Goal: Book appointment/travel/reservation

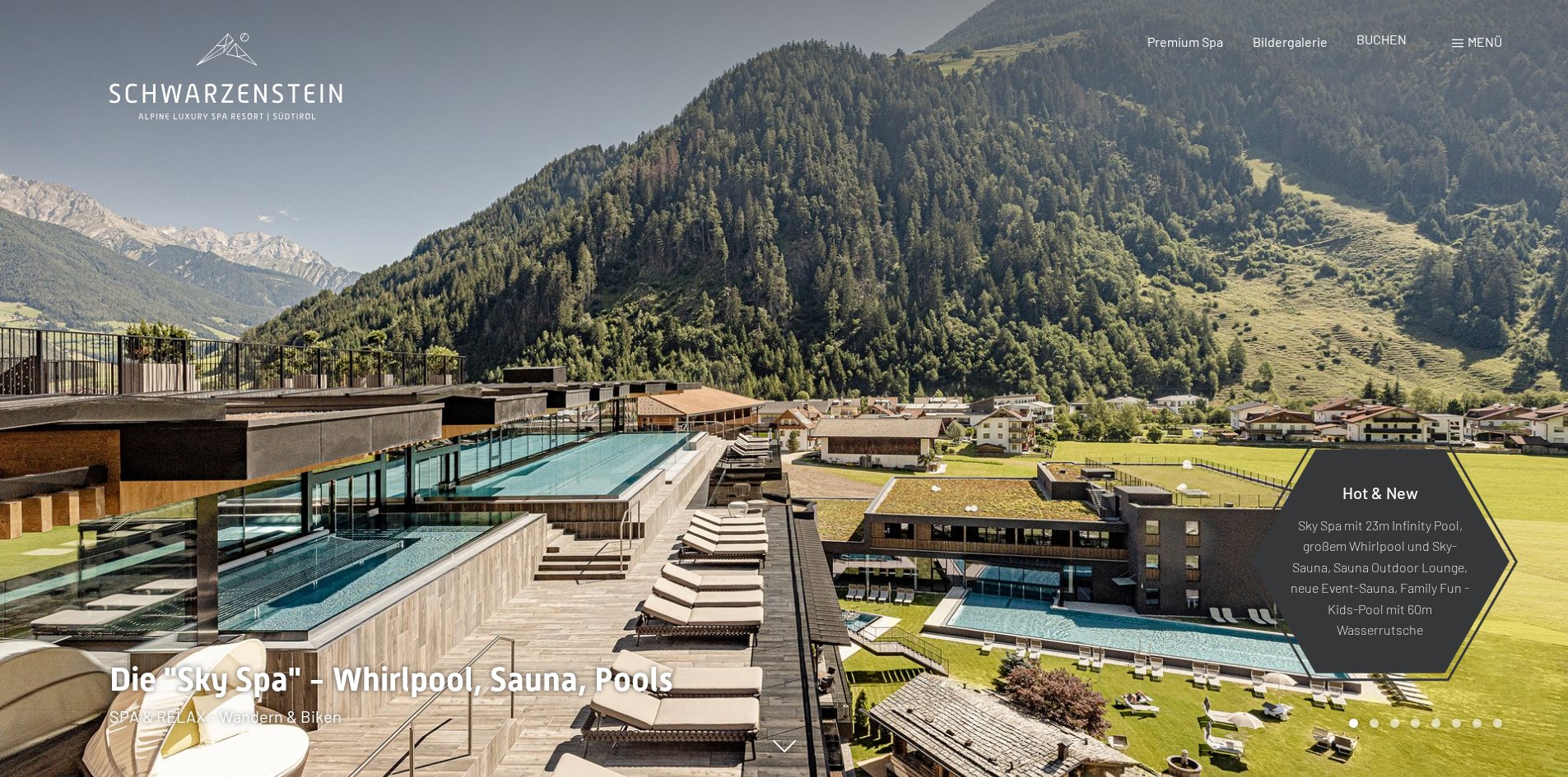
click at [1384, 34] on span "BUCHEN" at bounding box center [1382, 39] width 50 height 16
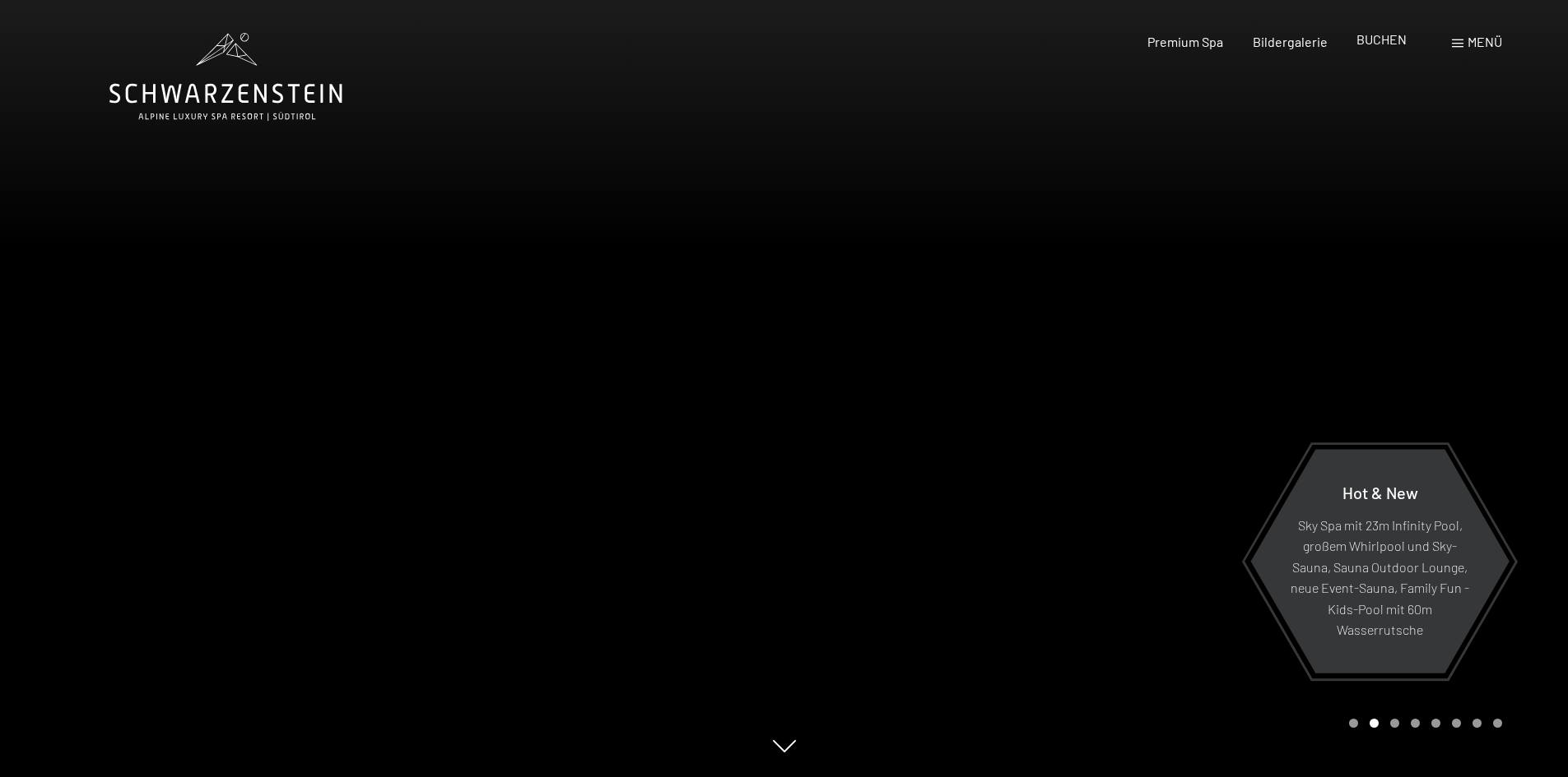
click at [1375, 41] on span "BUCHEN" at bounding box center [1382, 39] width 50 height 16
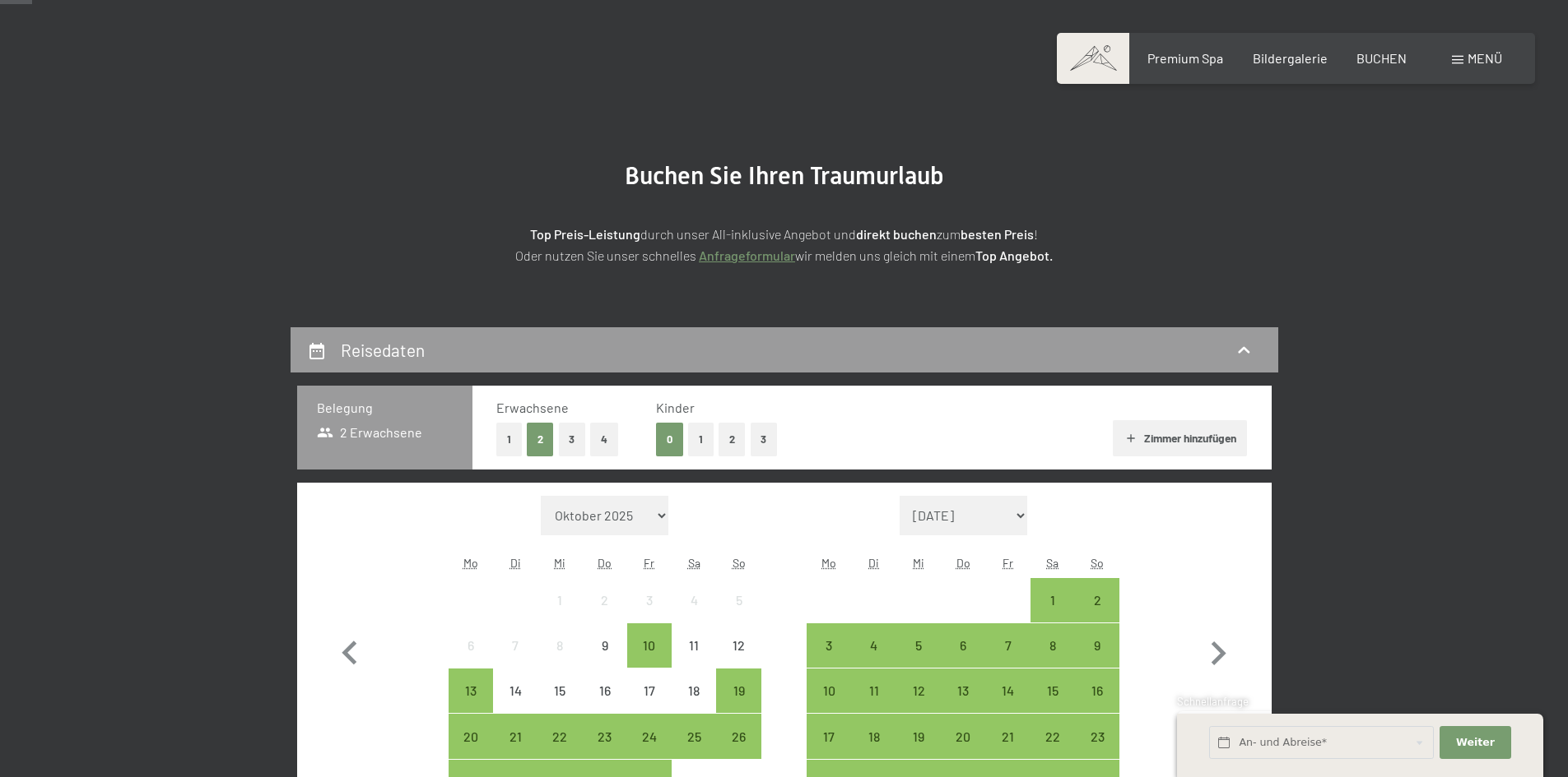
scroll to position [96, 0]
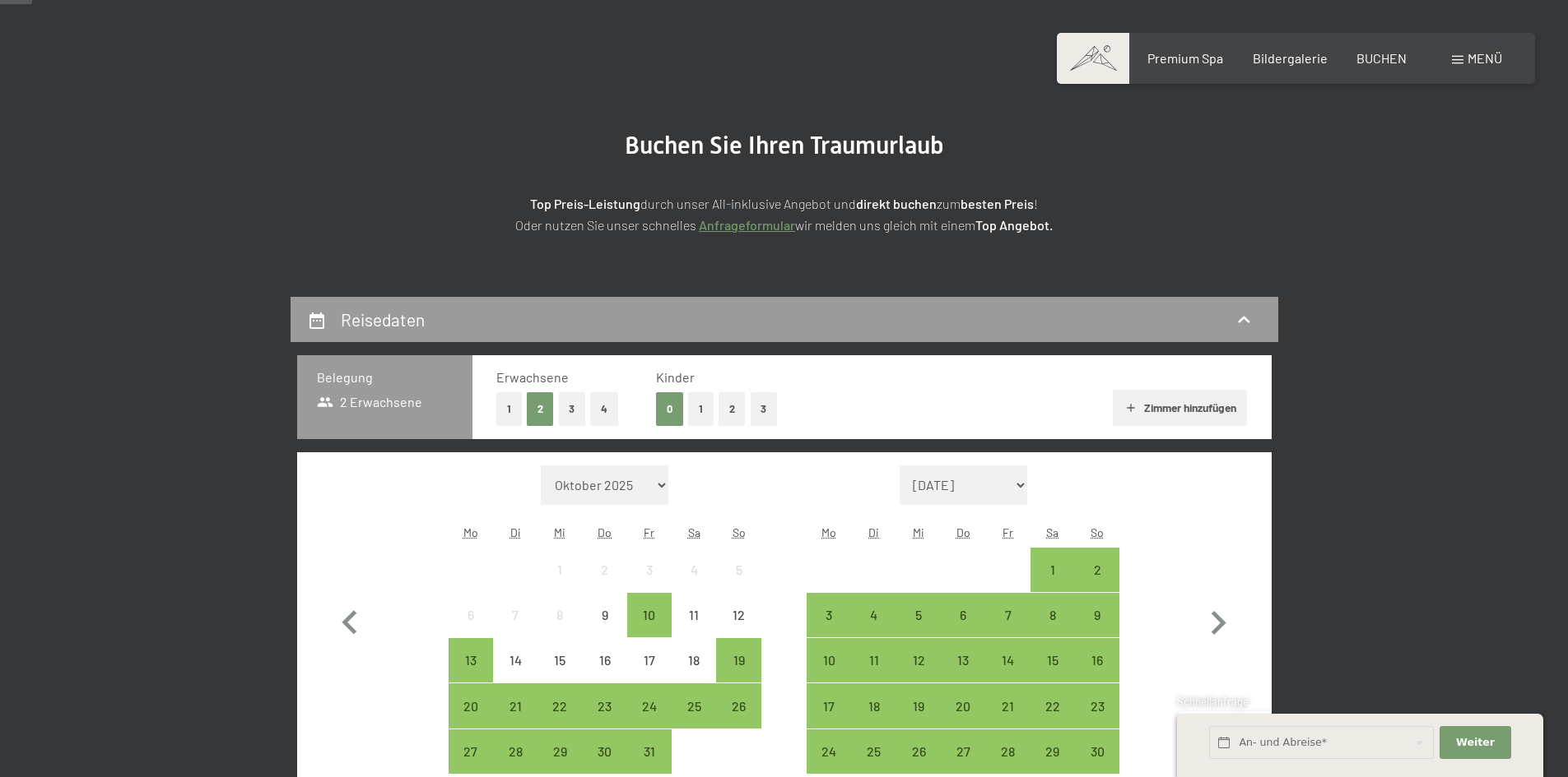
drag, startPoint x: 1580, startPoint y: 125, endPoint x: 1580, endPoint y: 188, distance: 63.0
click at [644, 654] on div "17" at bounding box center [649, 675] width 41 height 41
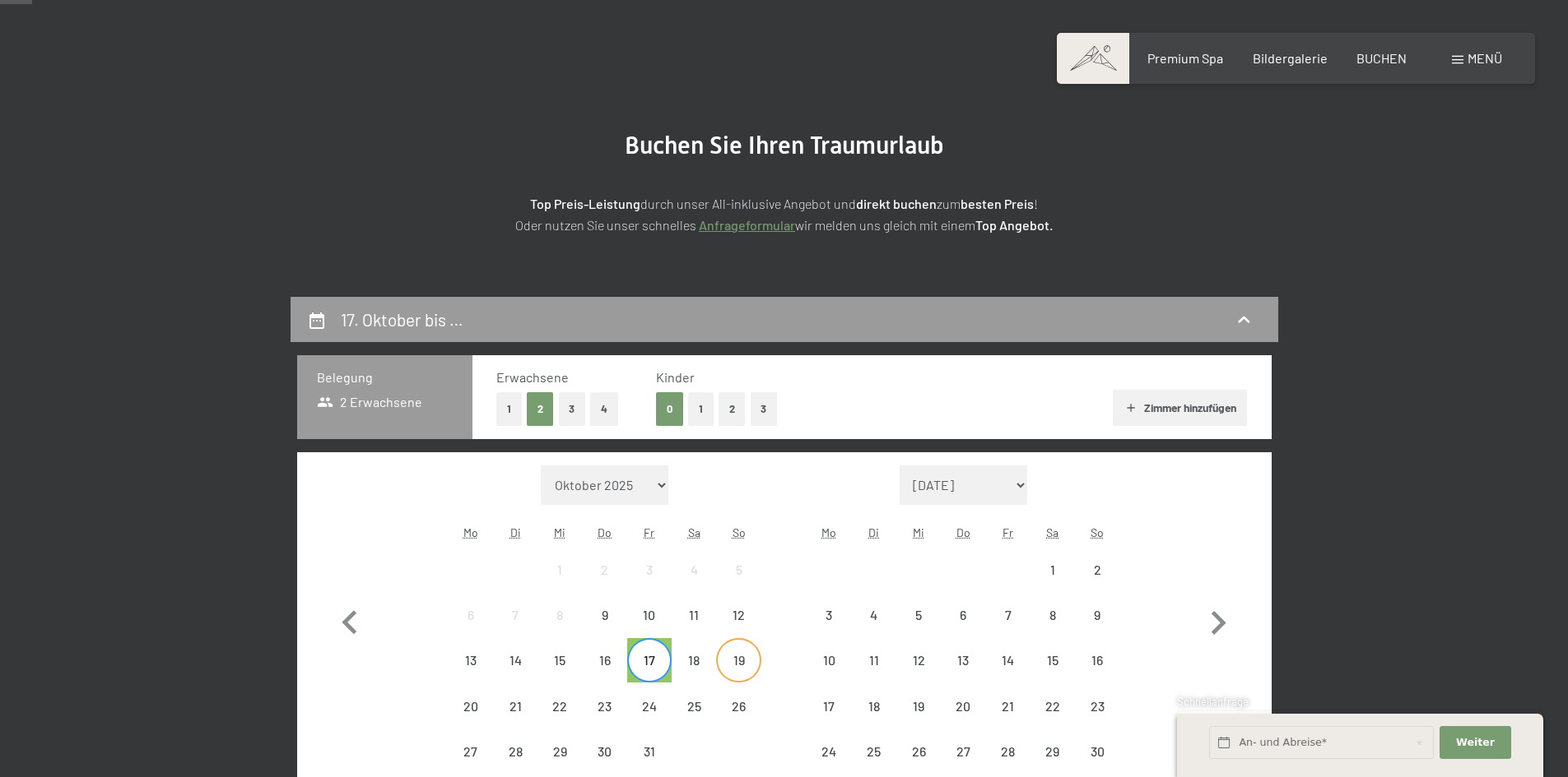
click at [749, 653] on div "19" at bounding box center [738, 661] width 41 height 41
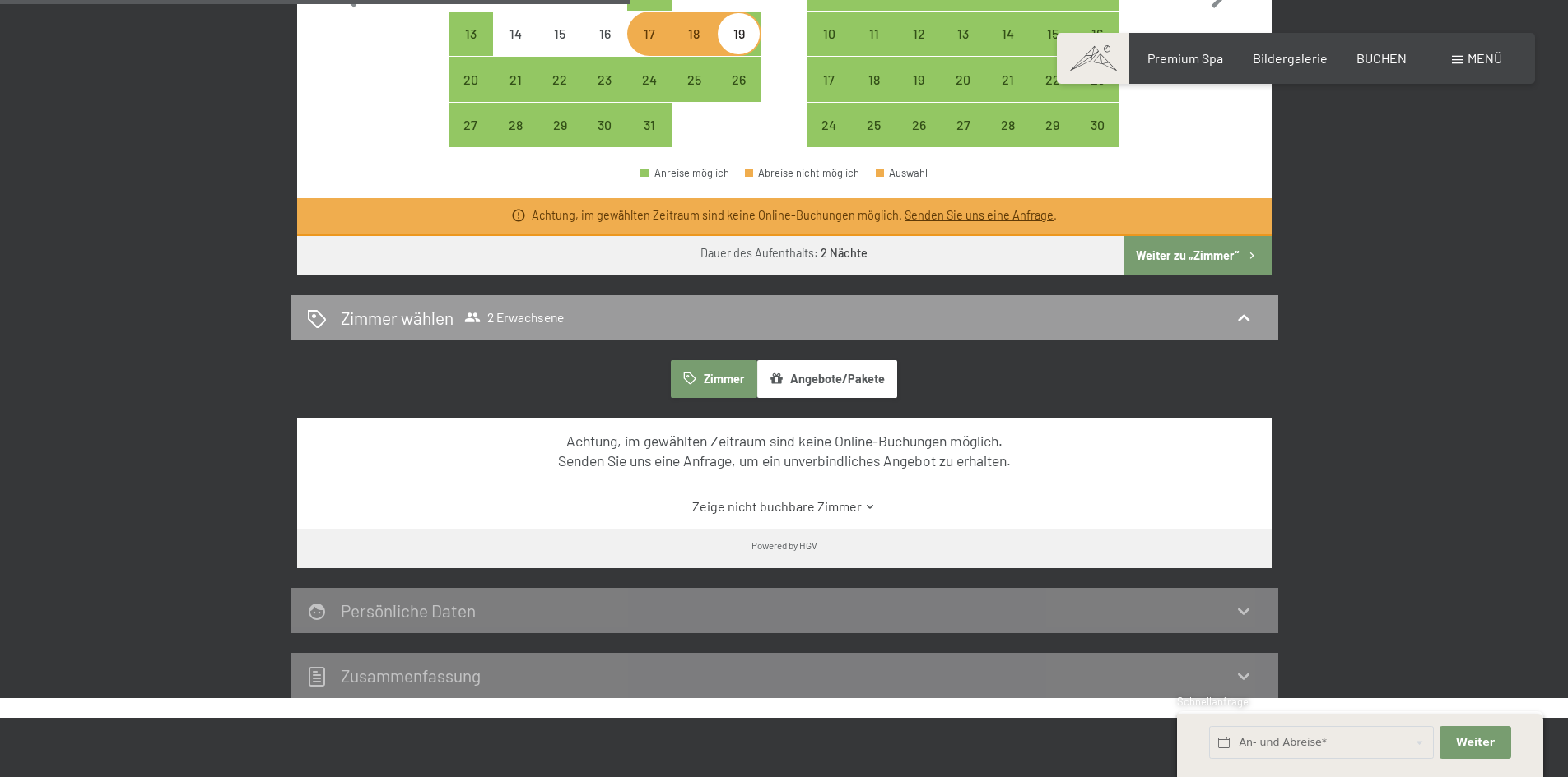
scroll to position [708, 0]
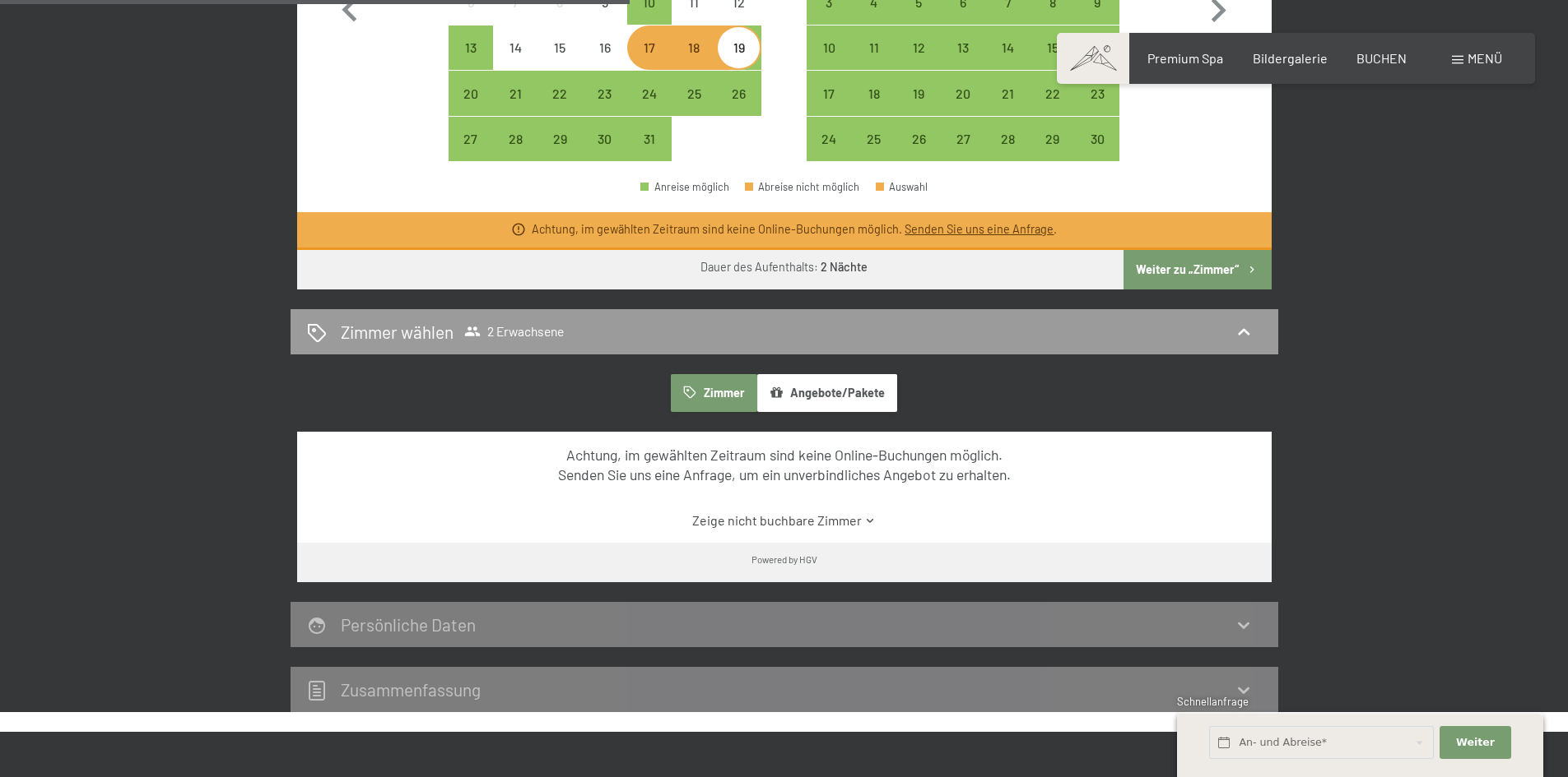
click at [1201, 268] on button "Weiter zu „Zimmer“" at bounding box center [1197, 270] width 147 height 39
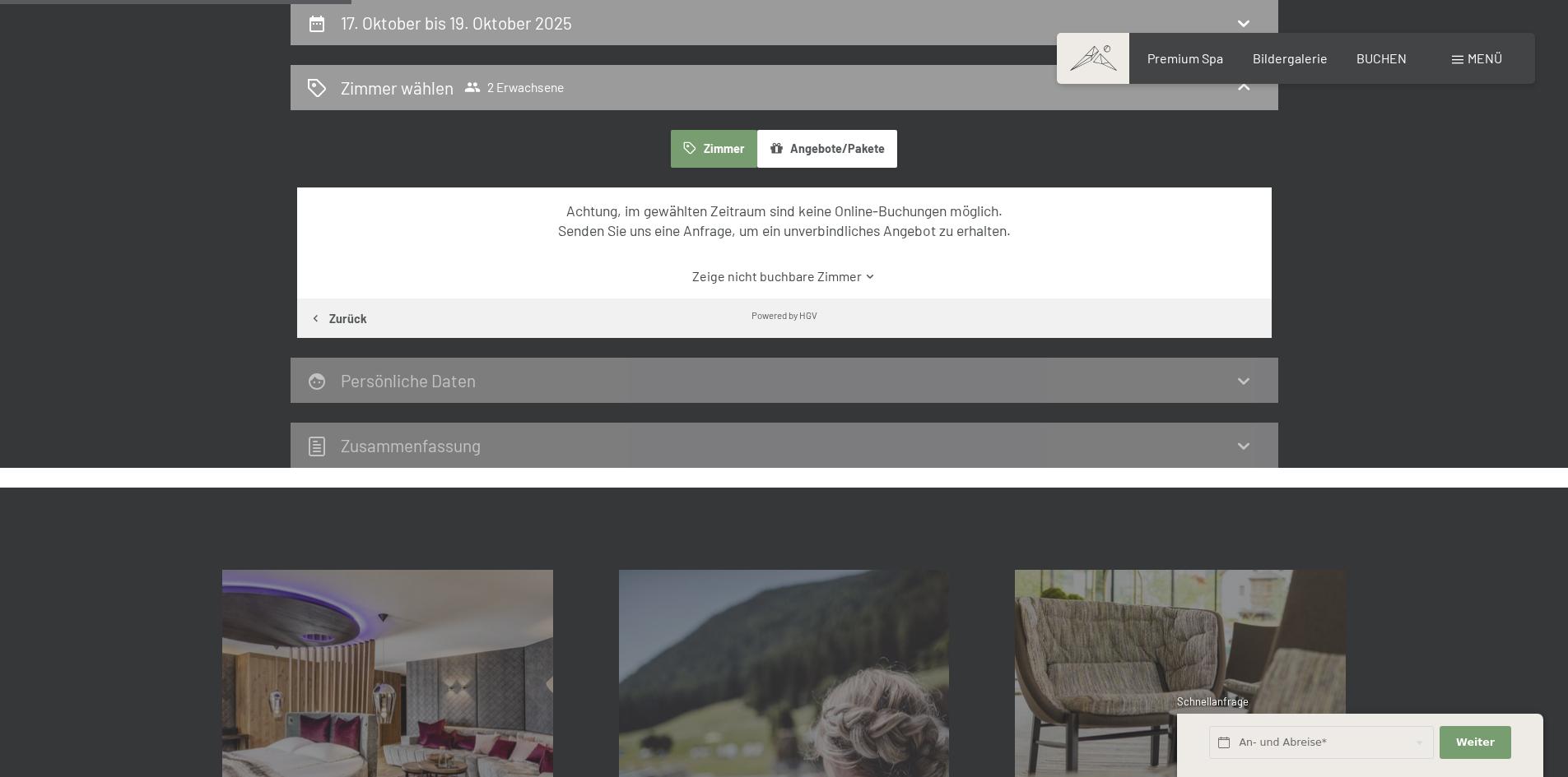
click at [722, 161] on button "Zimmer" at bounding box center [713, 149] width 86 height 38
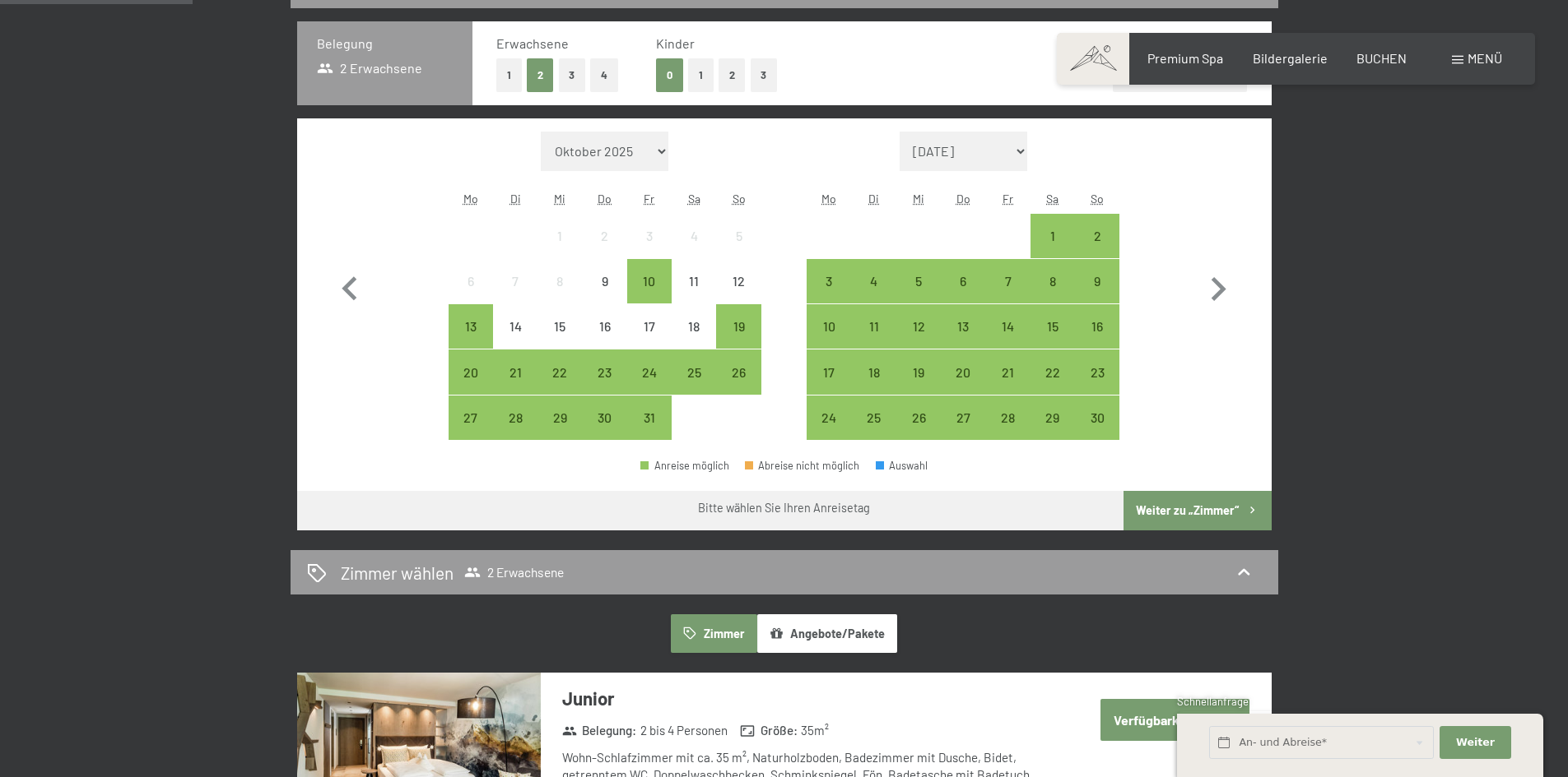
scroll to position [388, 0]
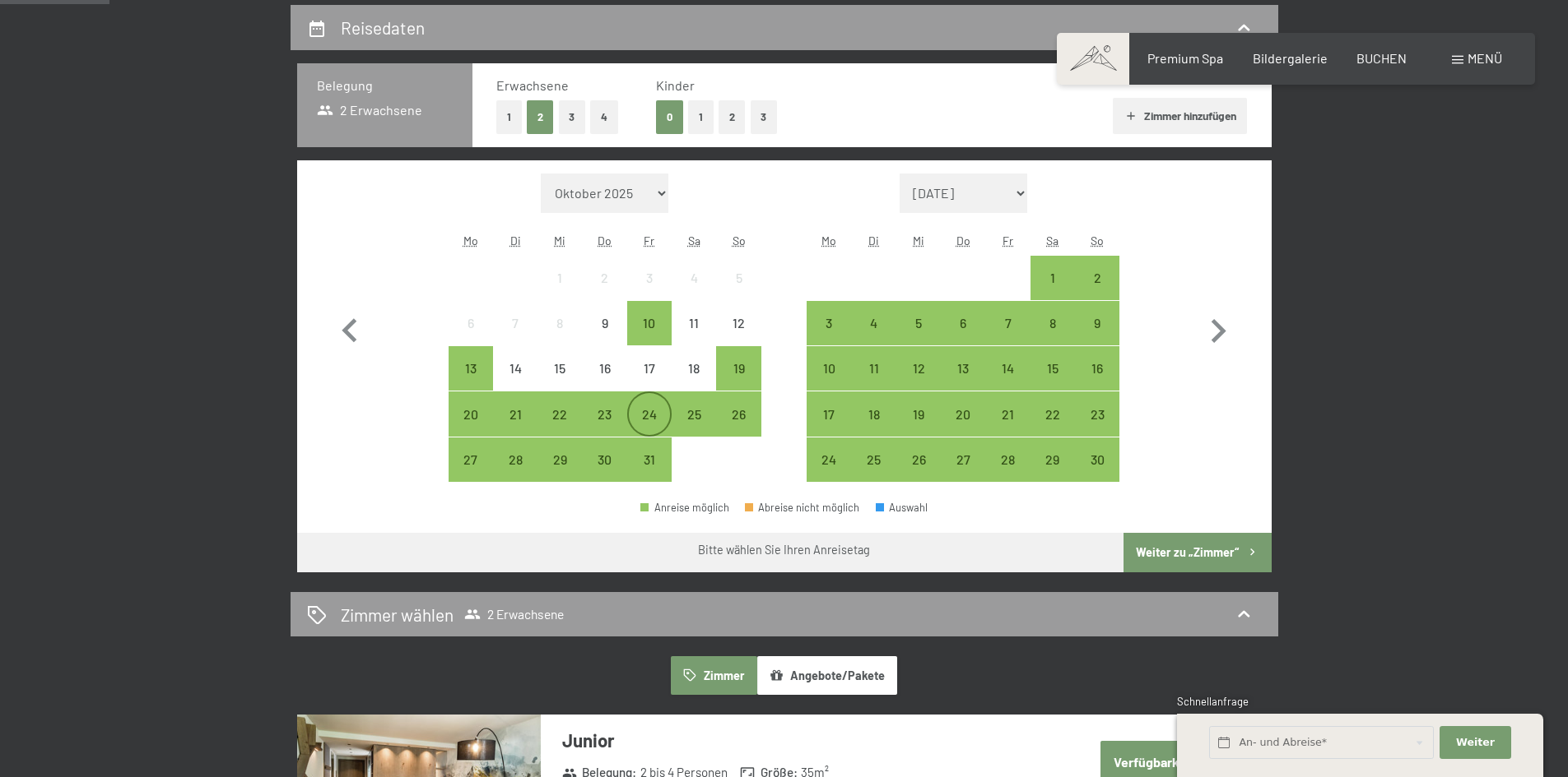
click at [647, 417] on div "24" at bounding box center [649, 428] width 41 height 41
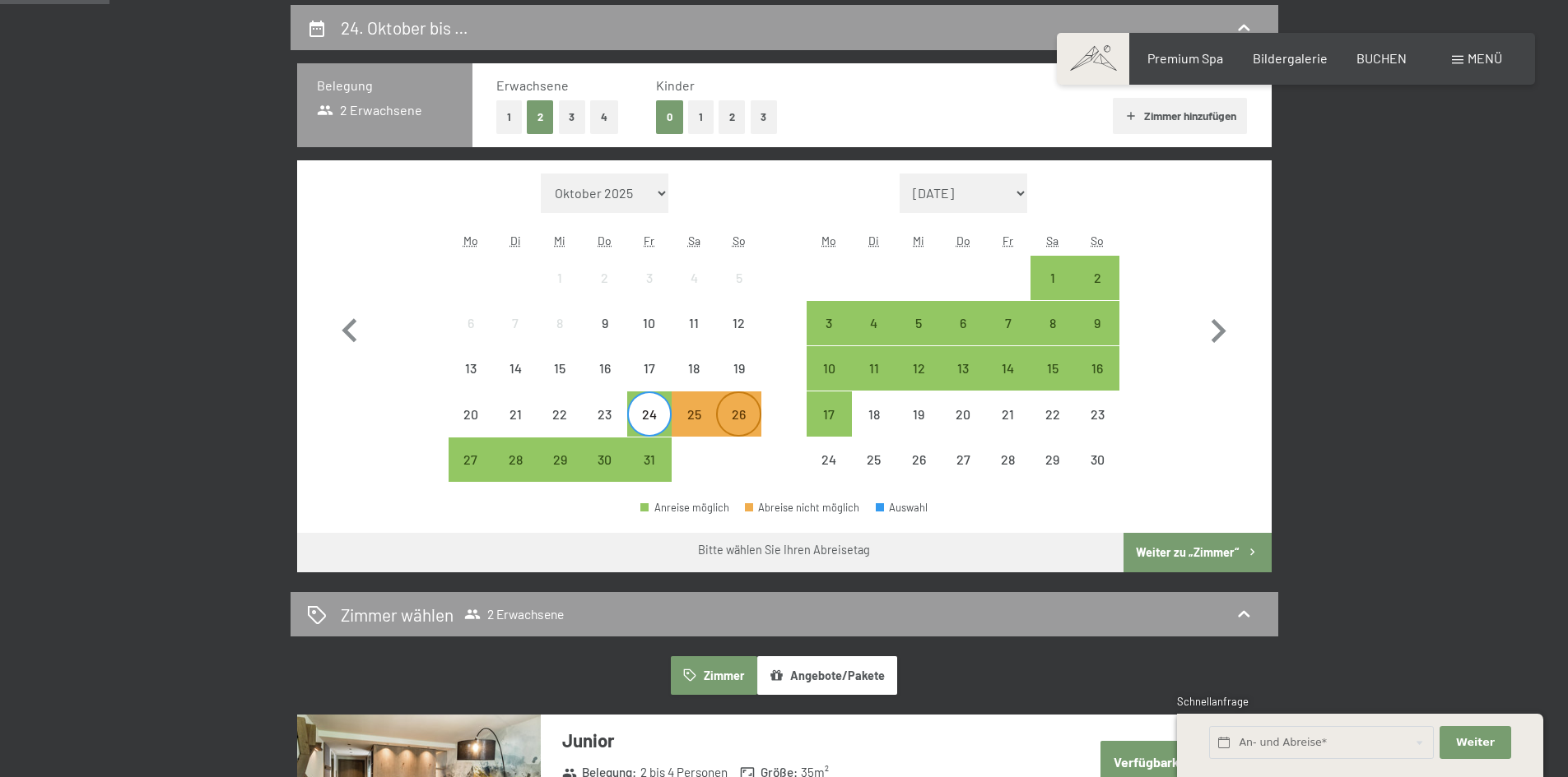
click at [746, 422] on div "26" at bounding box center [738, 428] width 41 height 41
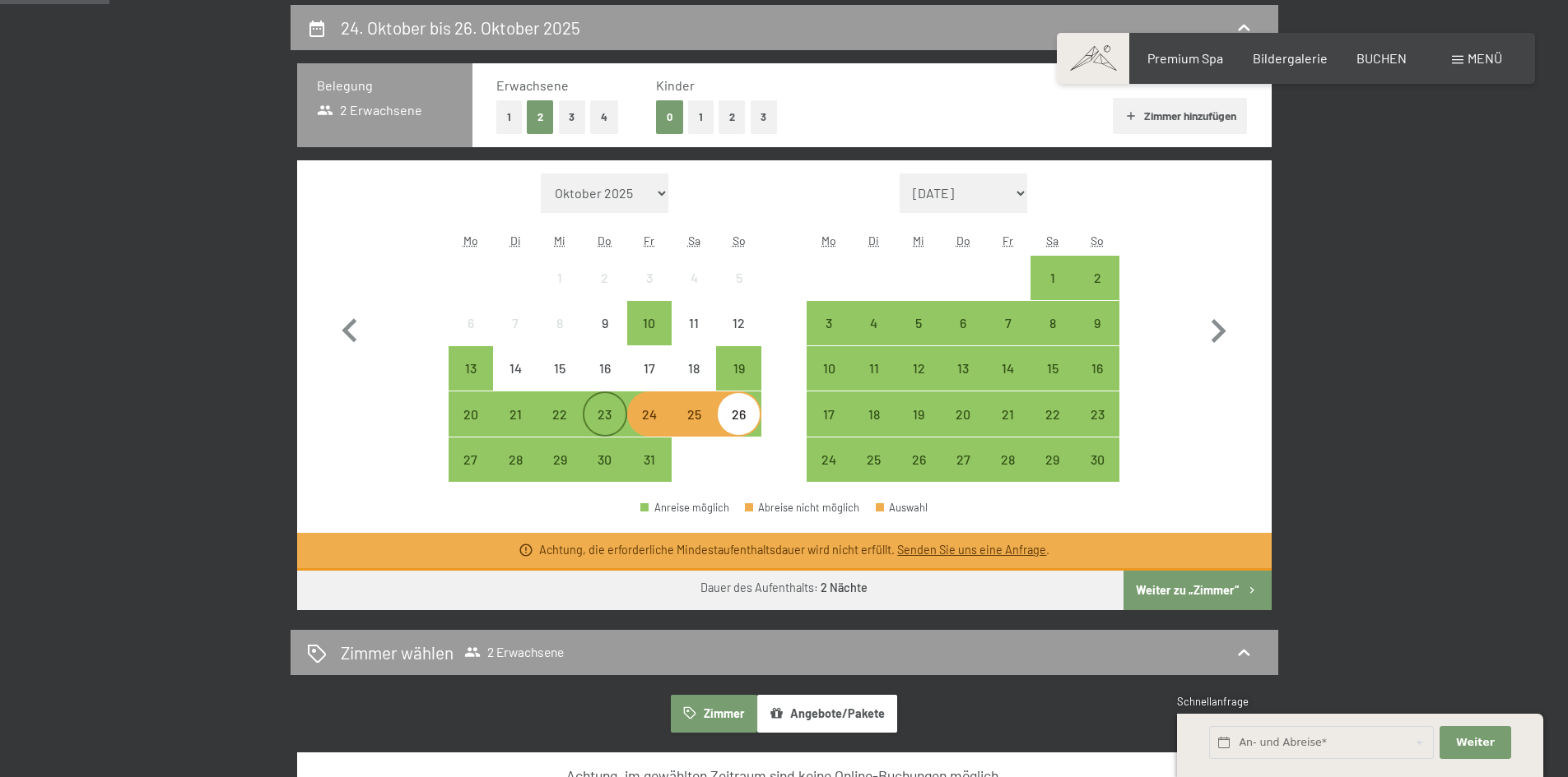
click at [605, 402] on div "23" at bounding box center [605, 414] width 41 height 41
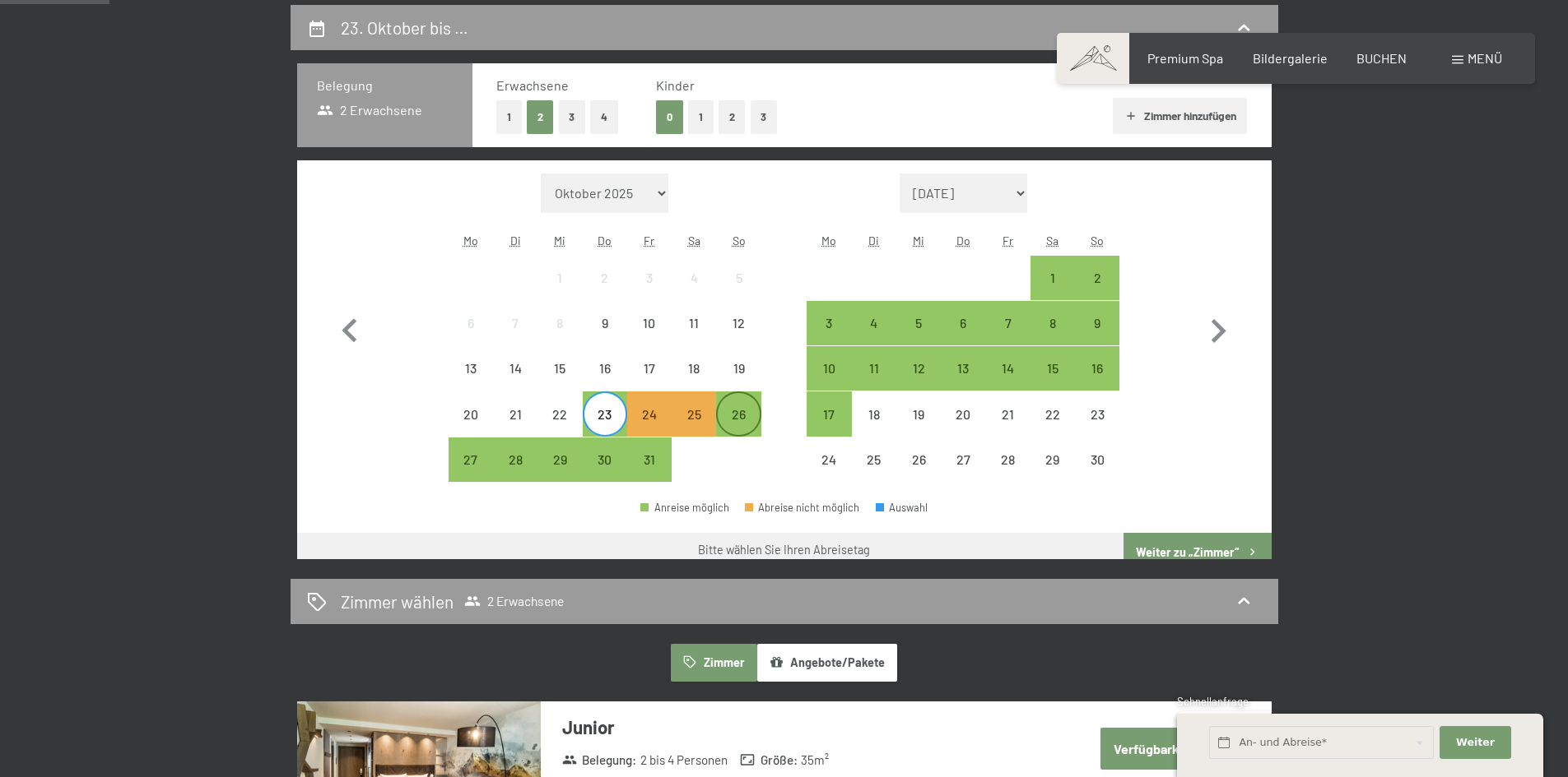
click at [756, 404] on div "26" at bounding box center [738, 414] width 41 height 41
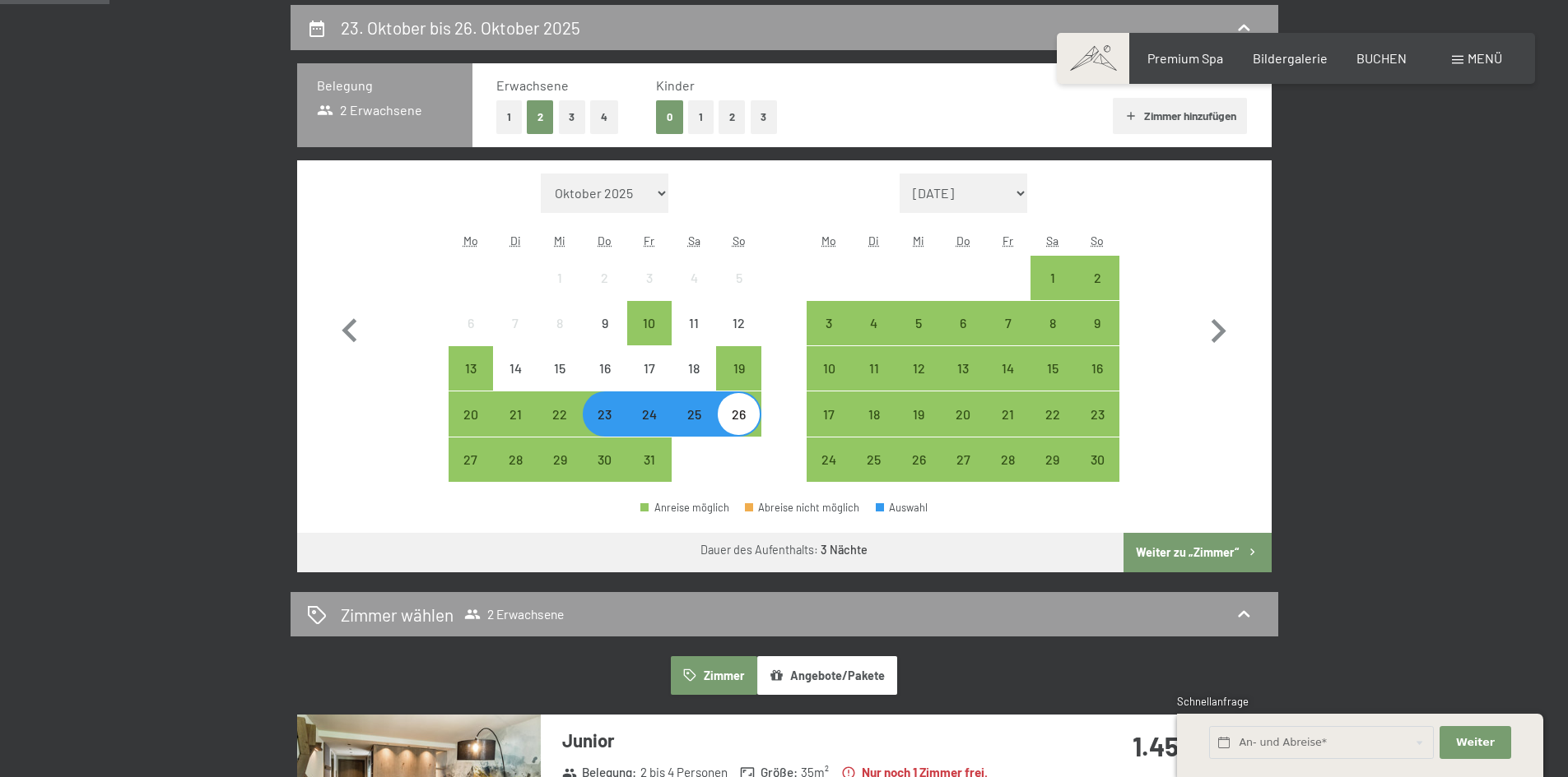
click at [1186, 555] on button "Weiter zu „Zimmer“" at bounding box center [1197, 553] width 147 height 39
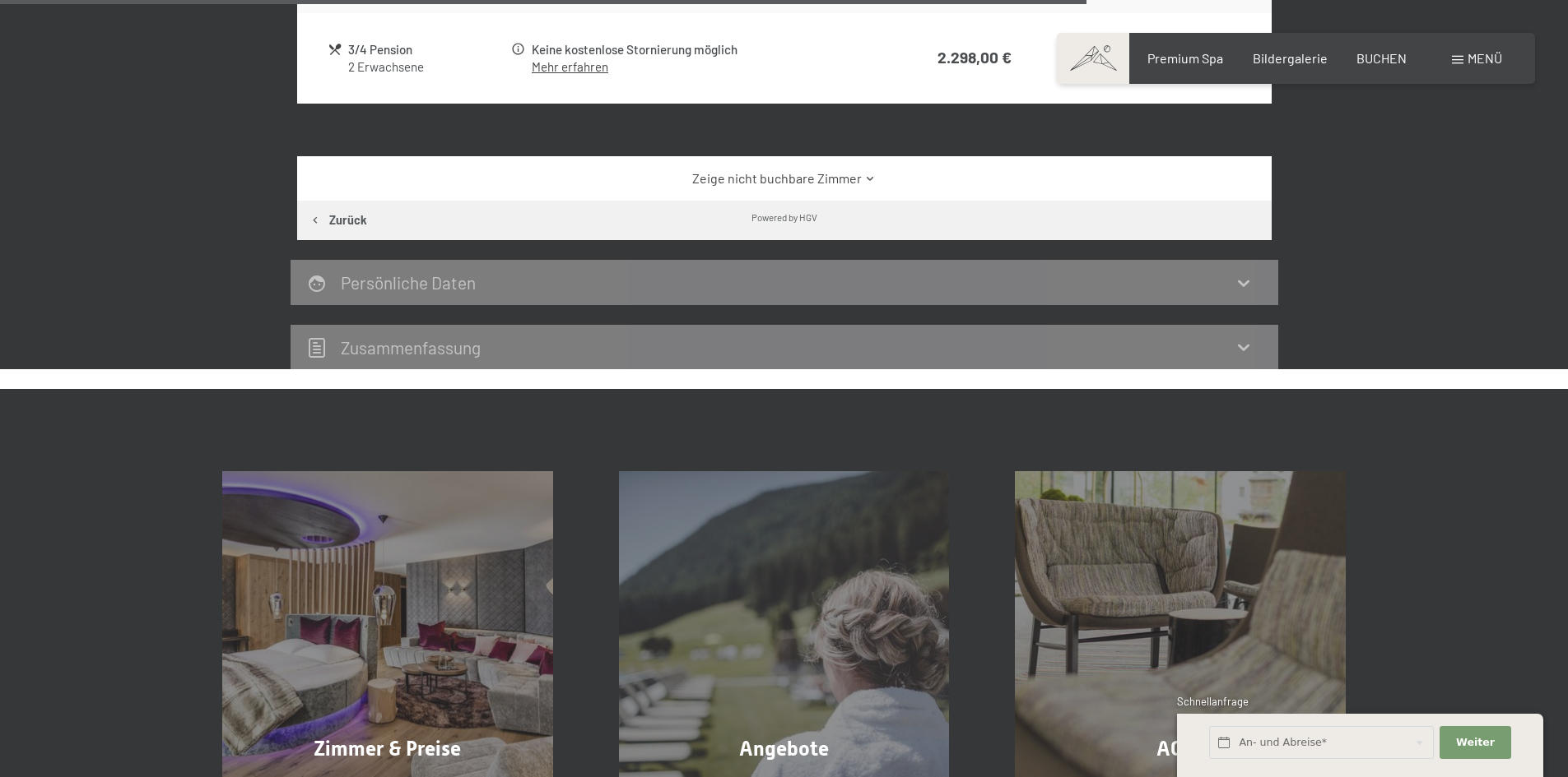
scroll to position [1769, 0]
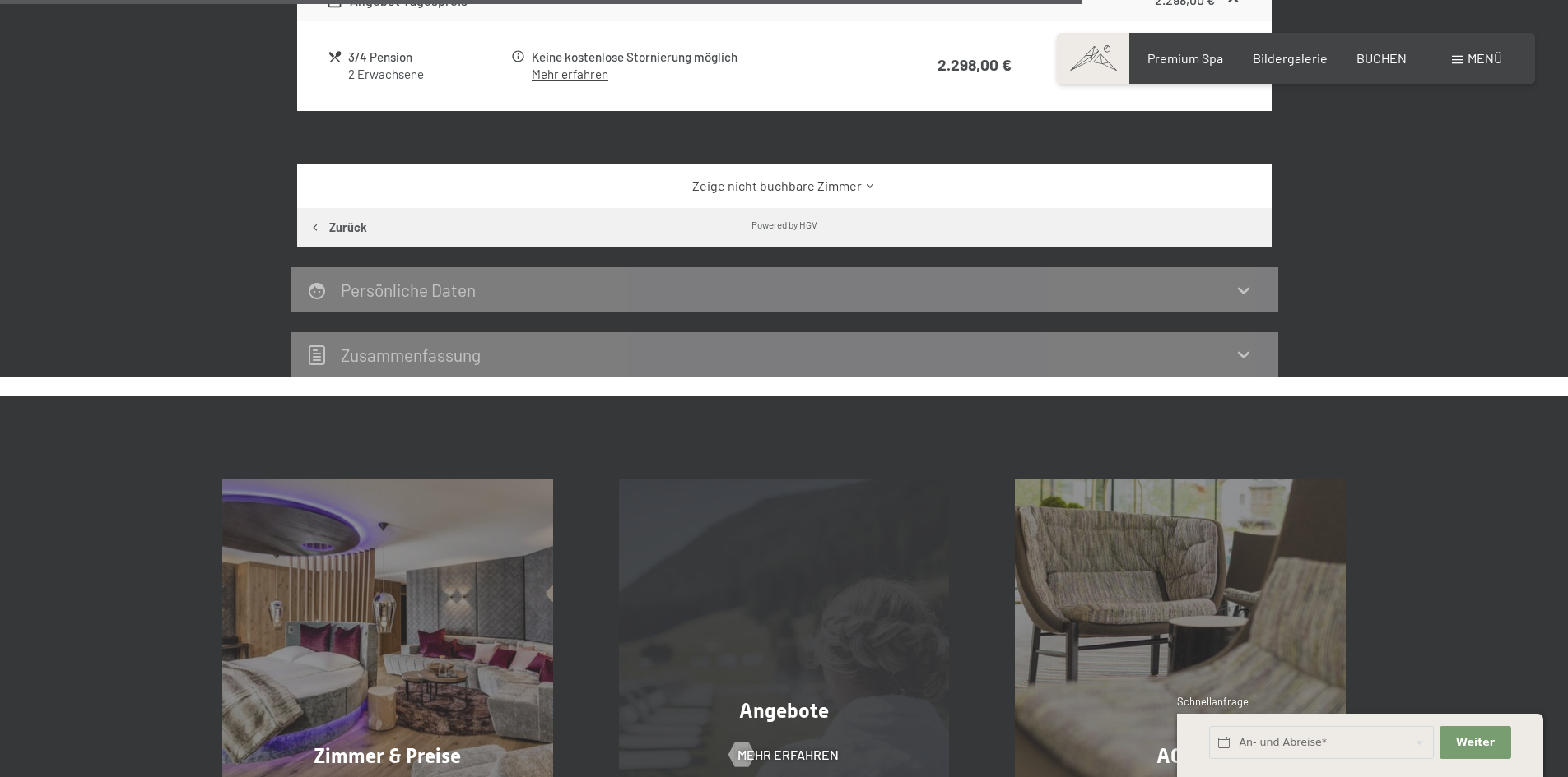
click at [828, 672] on div "Angebote Mehr erfahren" at bounding box center [784, 644] width 397 height 331
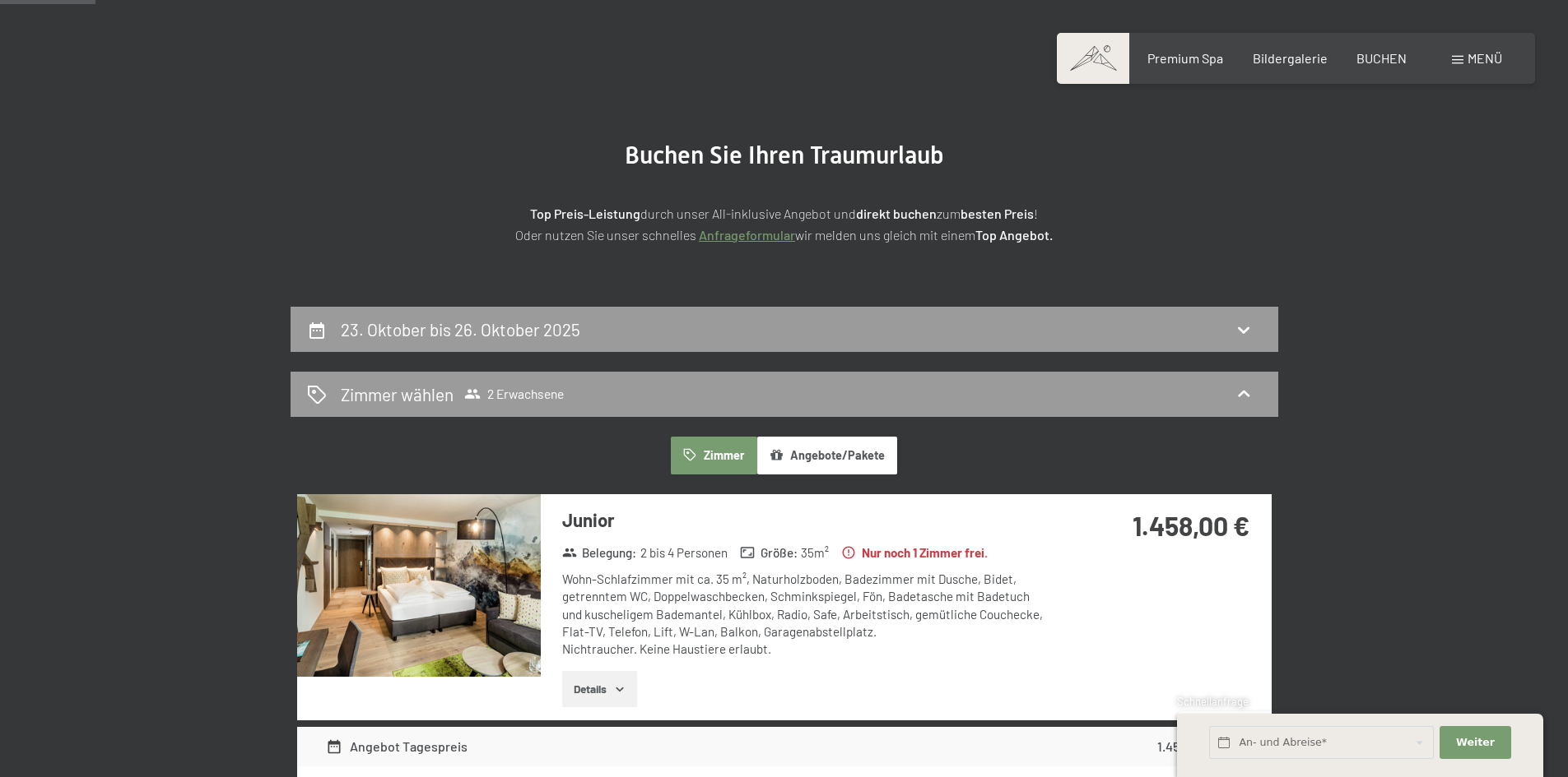
scroll to position [0, 0]
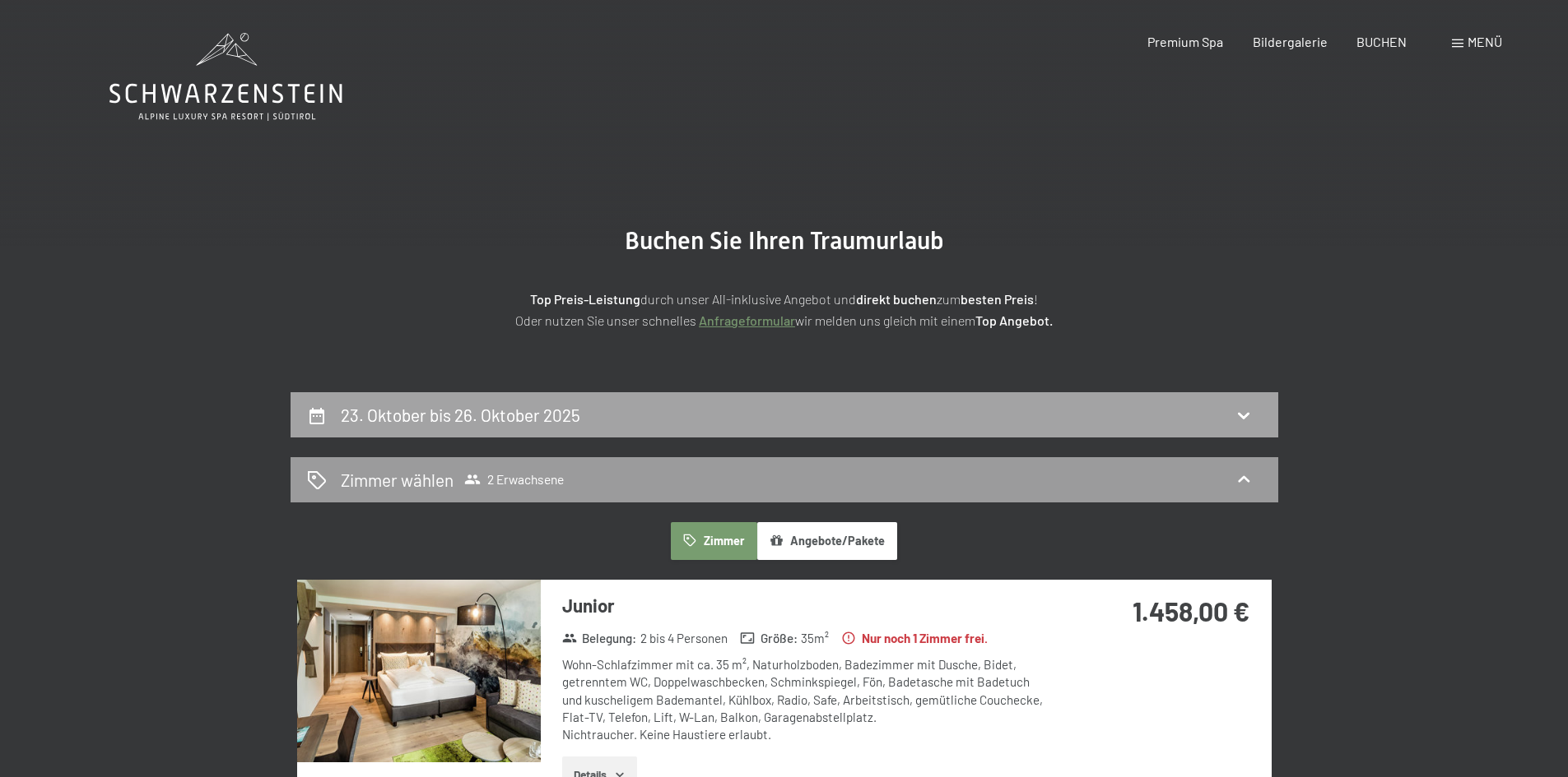
click at [362, 409] on h2 "23. Oktober bis 26. Oktober 2025" at bounding box center [460, 415] width 240 height 20
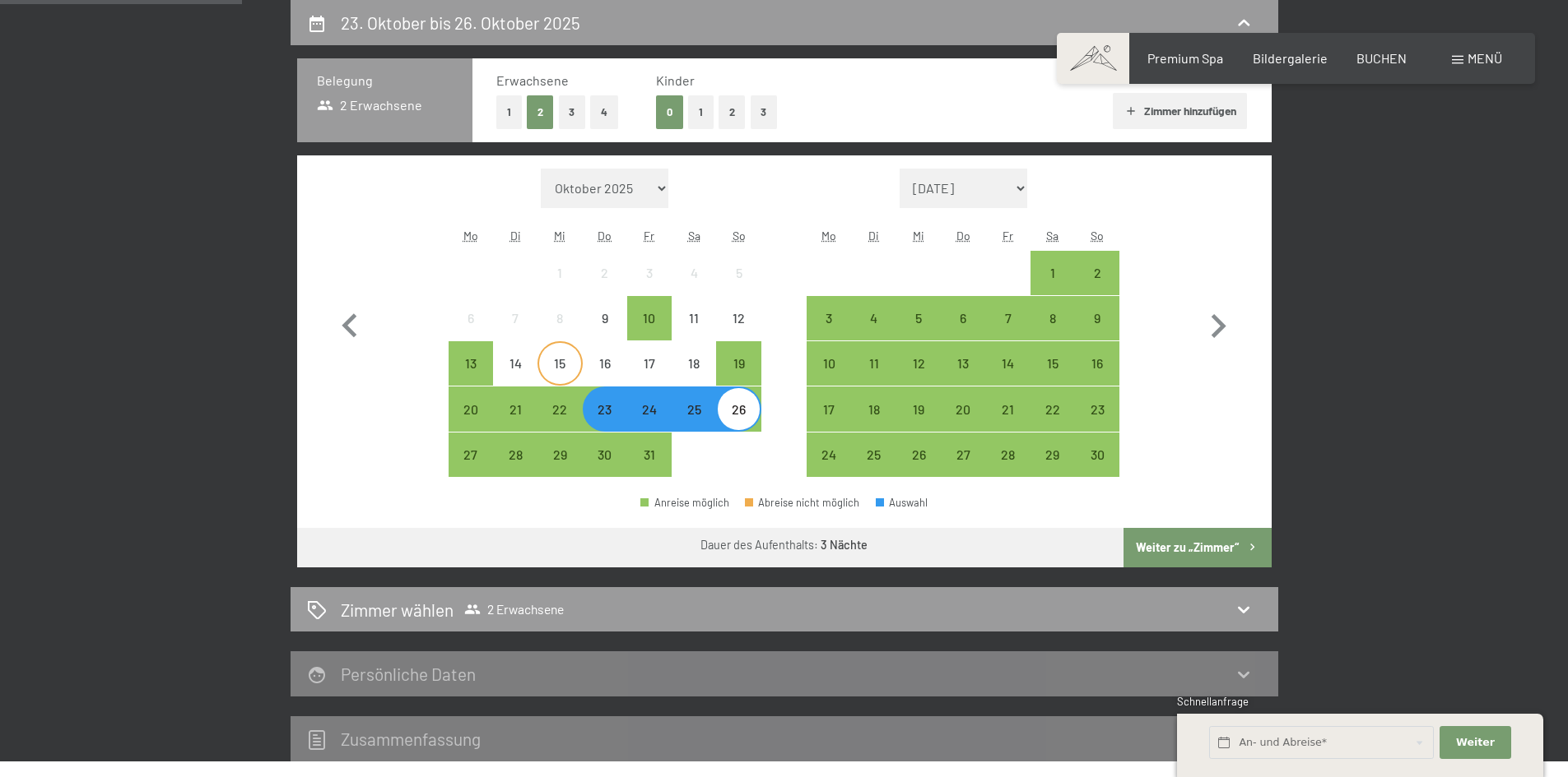
click at [565, 364] on div "15" at bounding box center [560, 377] width 41 height 41
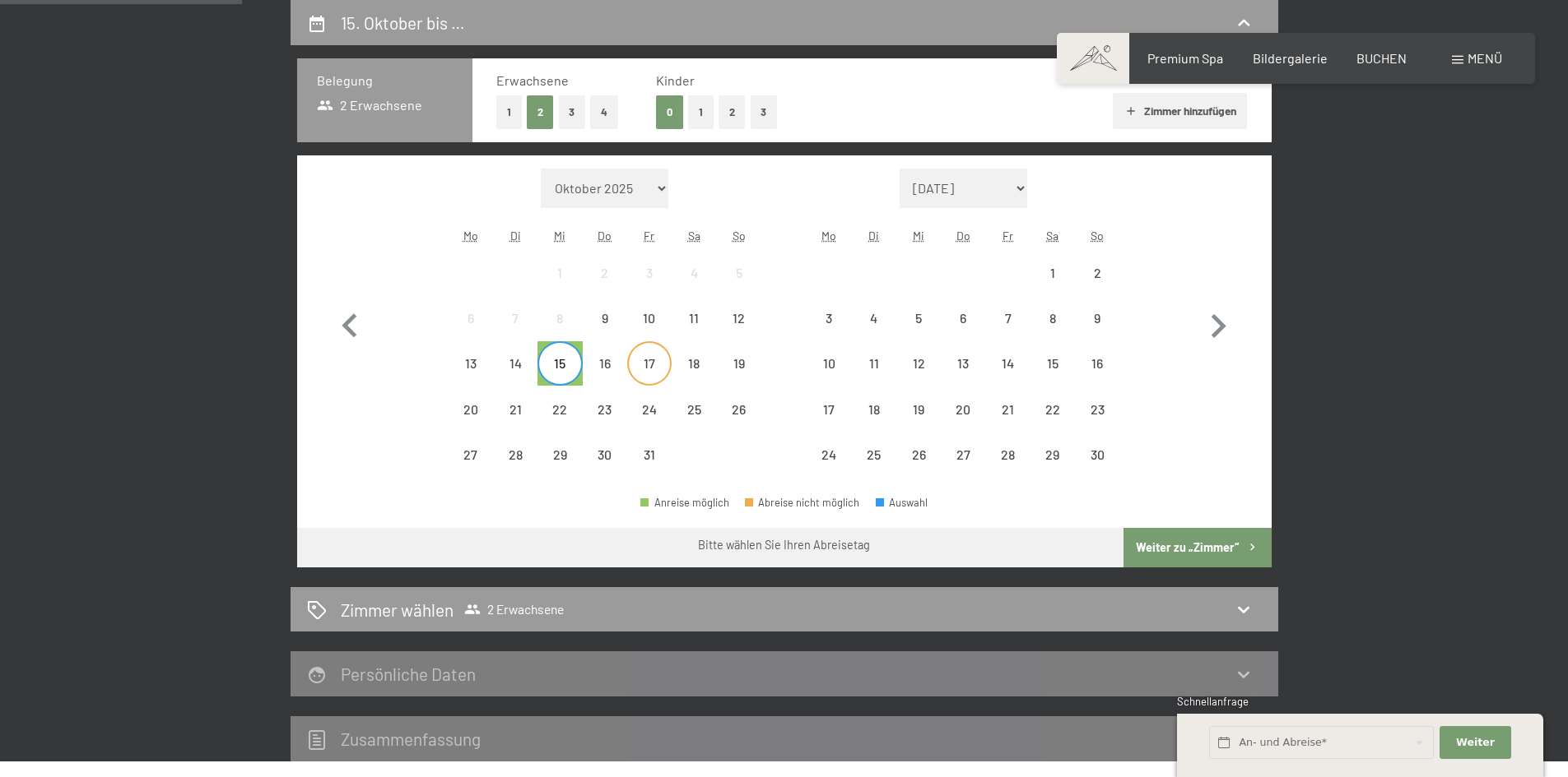
click at [655, 370] on div "17" at bounding box center [649, 377] width 41 height 41
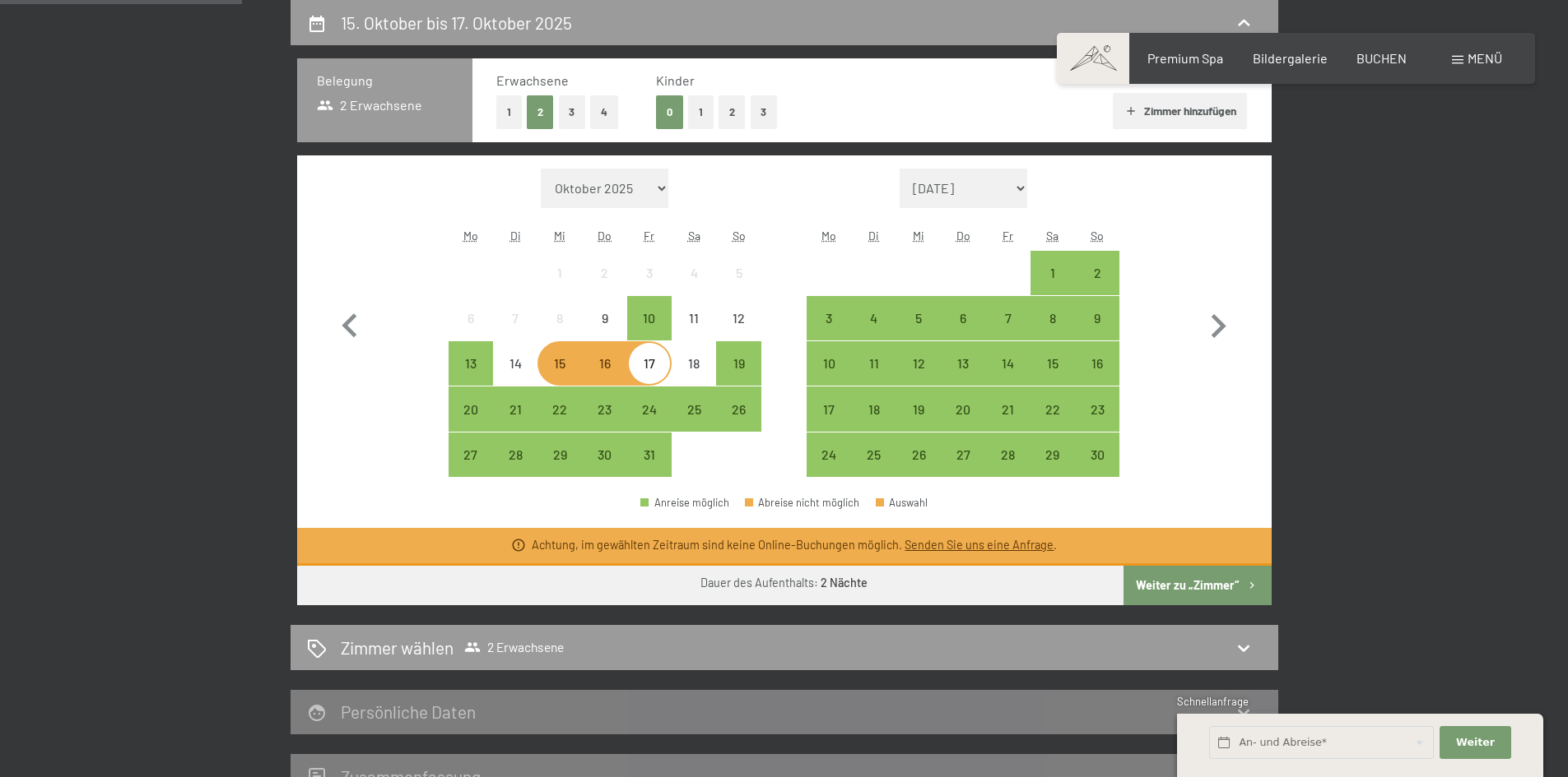
click at [1223, 599] on button "Weiter zu „Zimmer“" at bounding box center [1197, 586] width 147 height 39
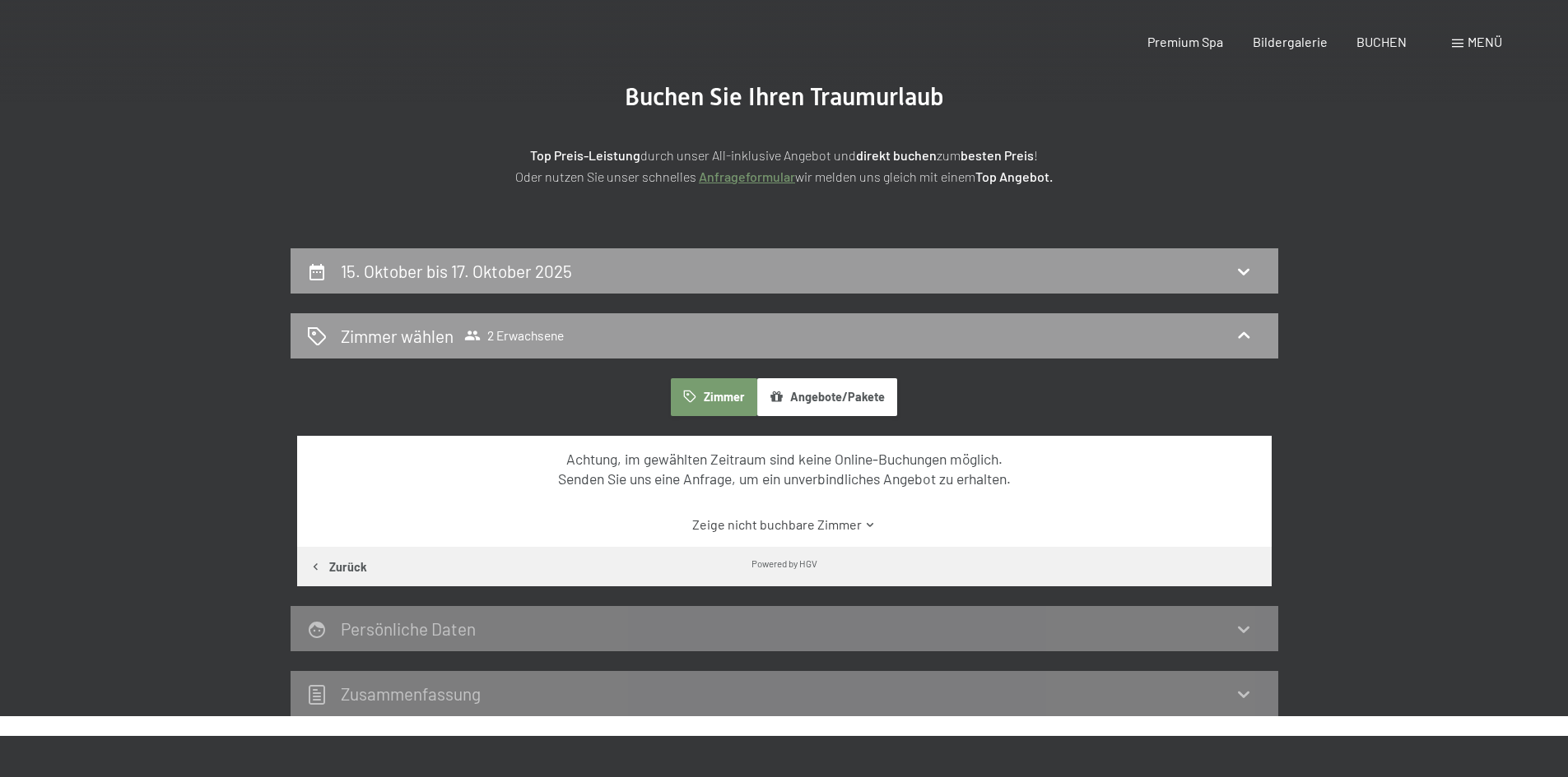
scroll to position [0, 0]
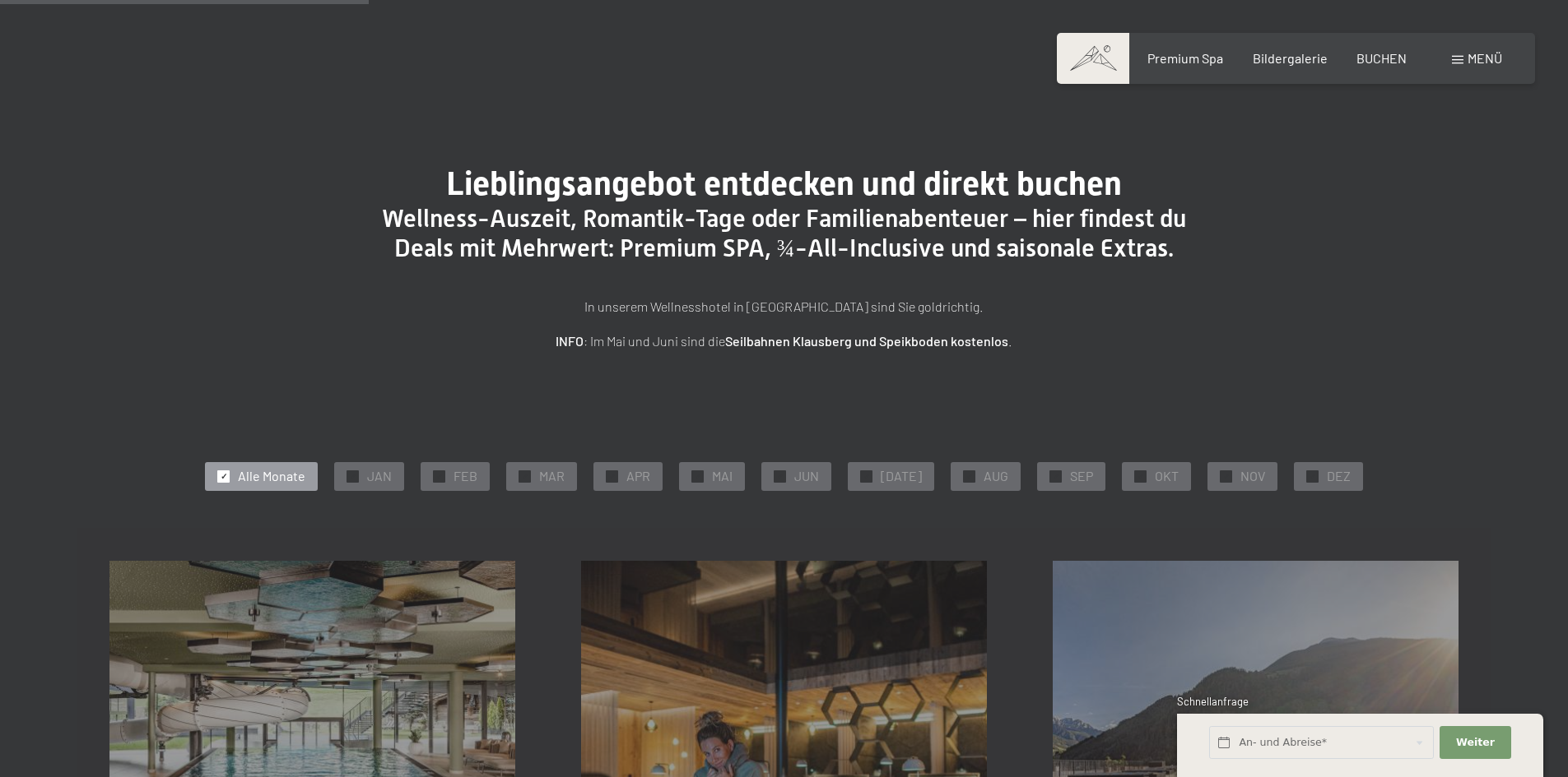
drag, startPoint x: 1580, startPoint y: 146, endPoint x: 1570, endPoint y: -30, distance: 176.3
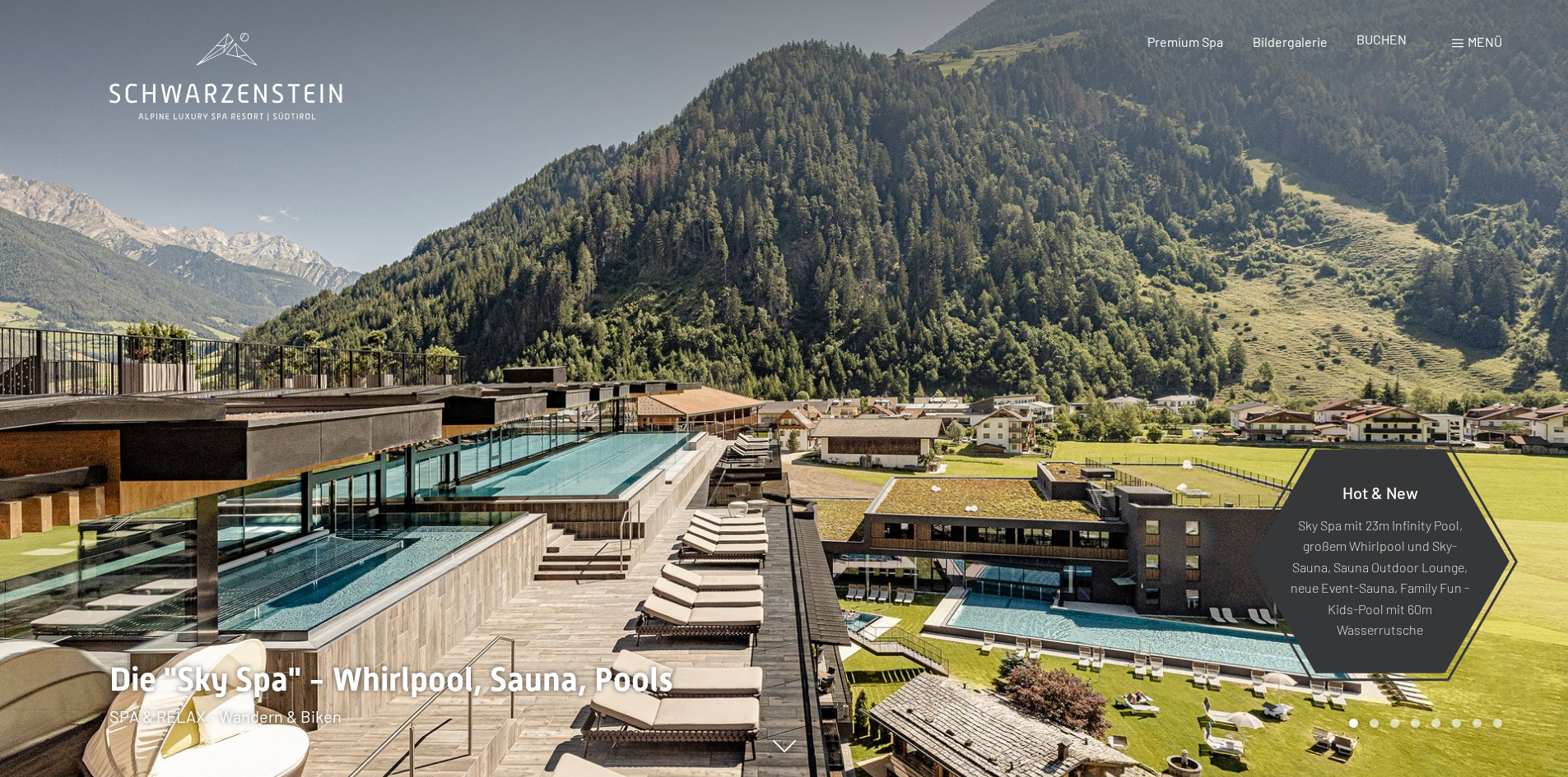
click at [1391, 41] on span "BUCHEN" at bounding box center [1382, 39] width 50 height 16
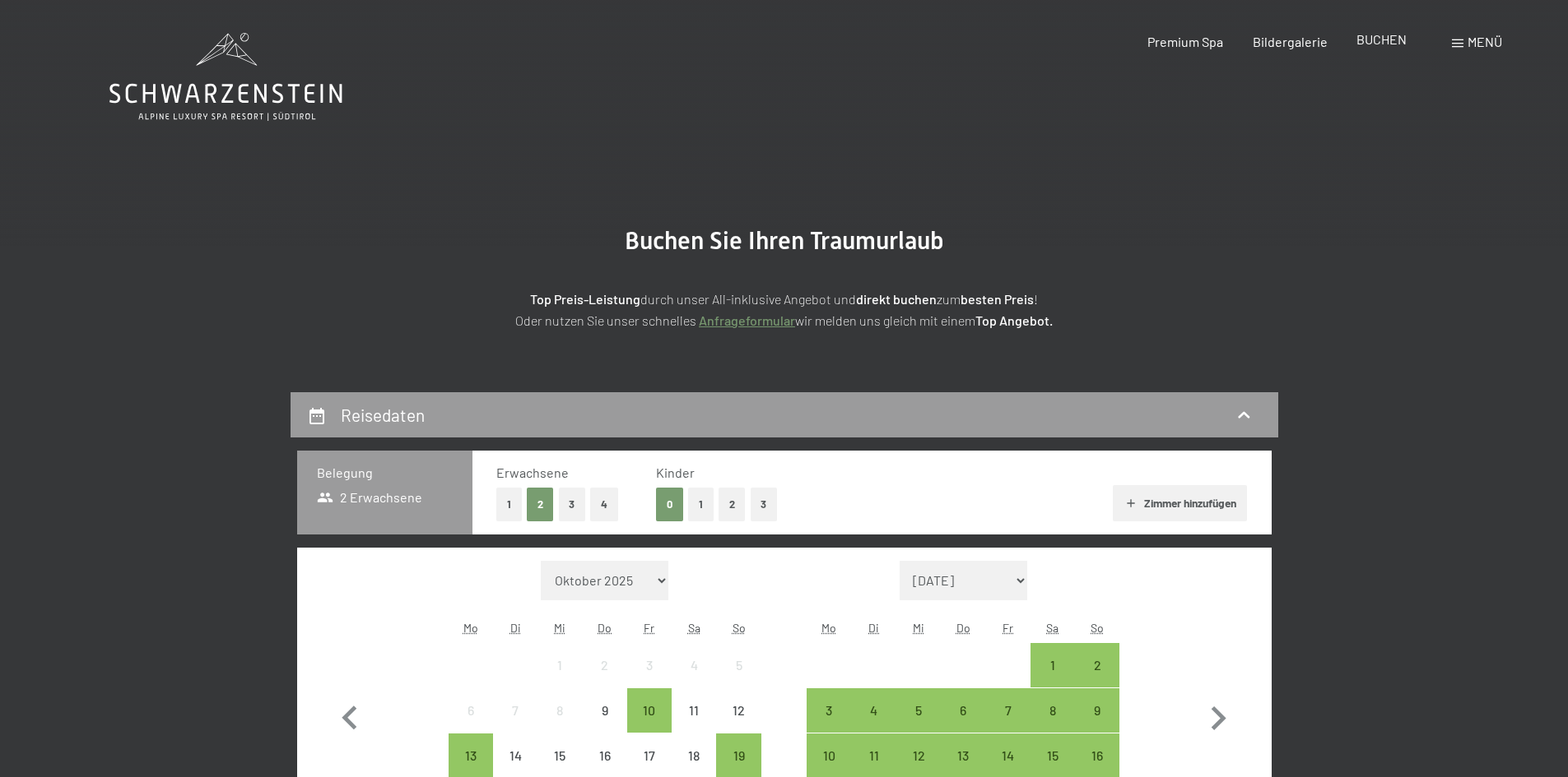
click at [1389, 39] on span "BUCHEN" at bounding box center [1382, 39] width 50 height 16
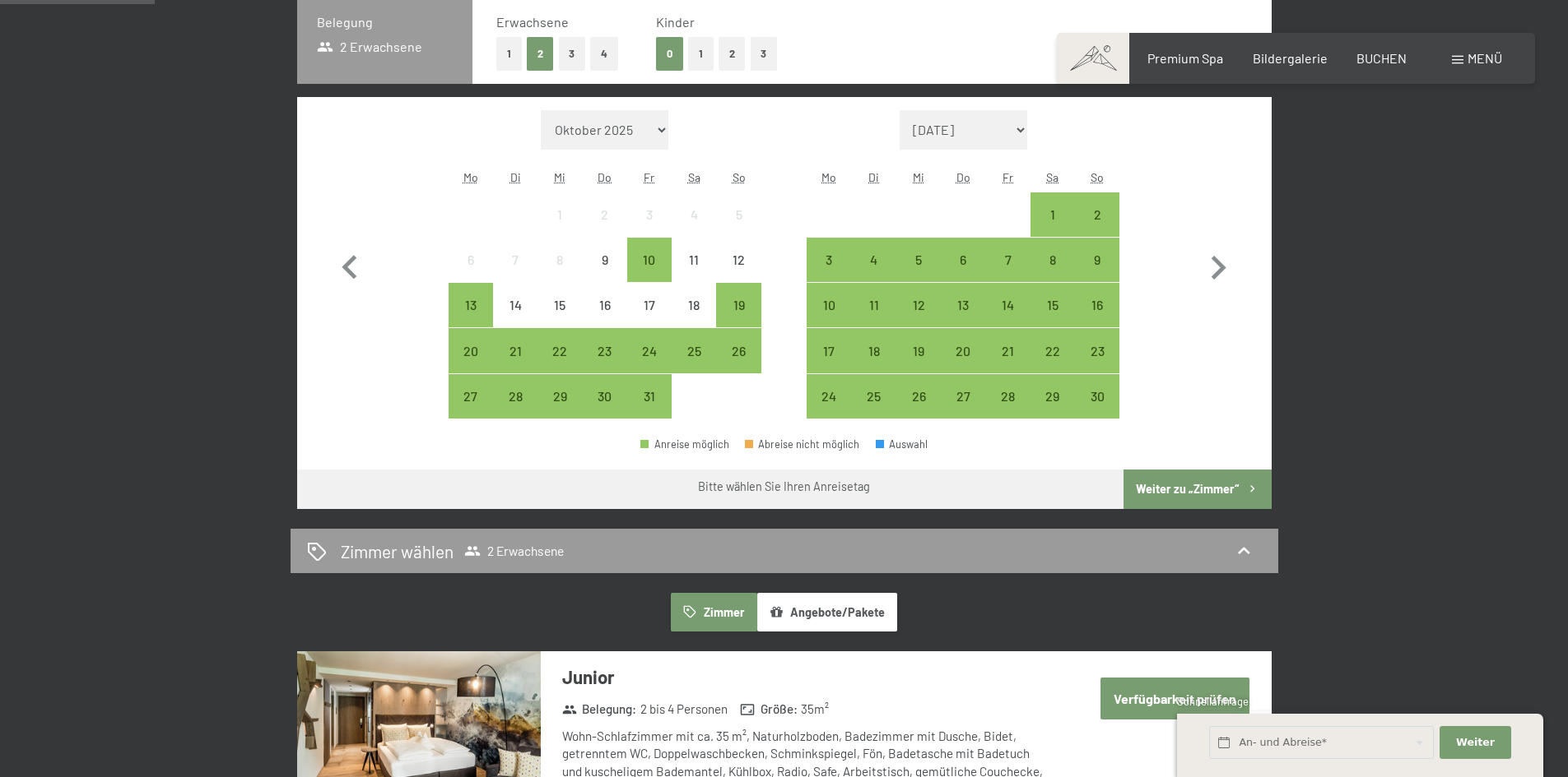
scroll to position [416, 0]
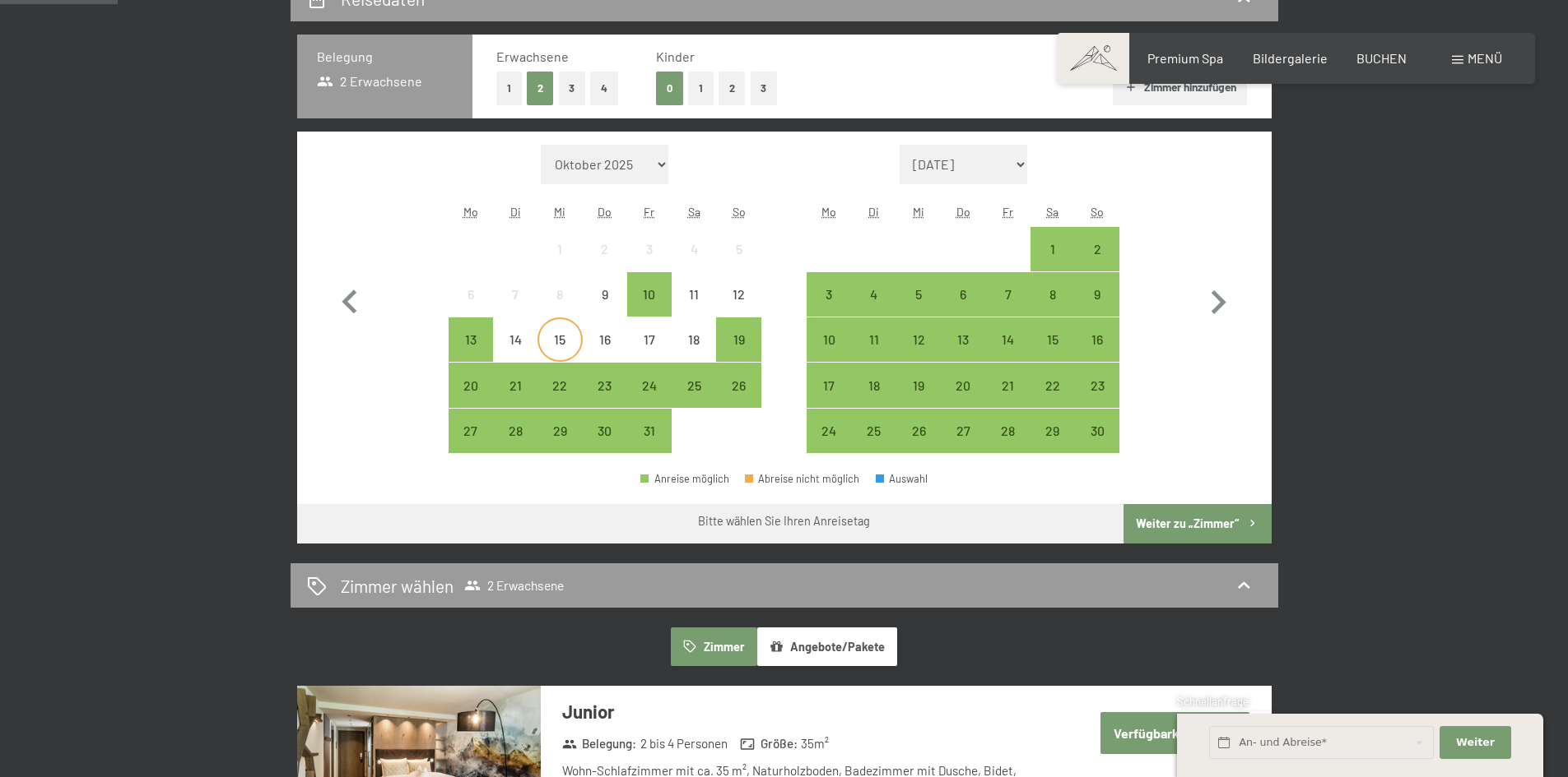
click at [564, 342] on div "15" at bounding box center [560, 353] width 41 height 41
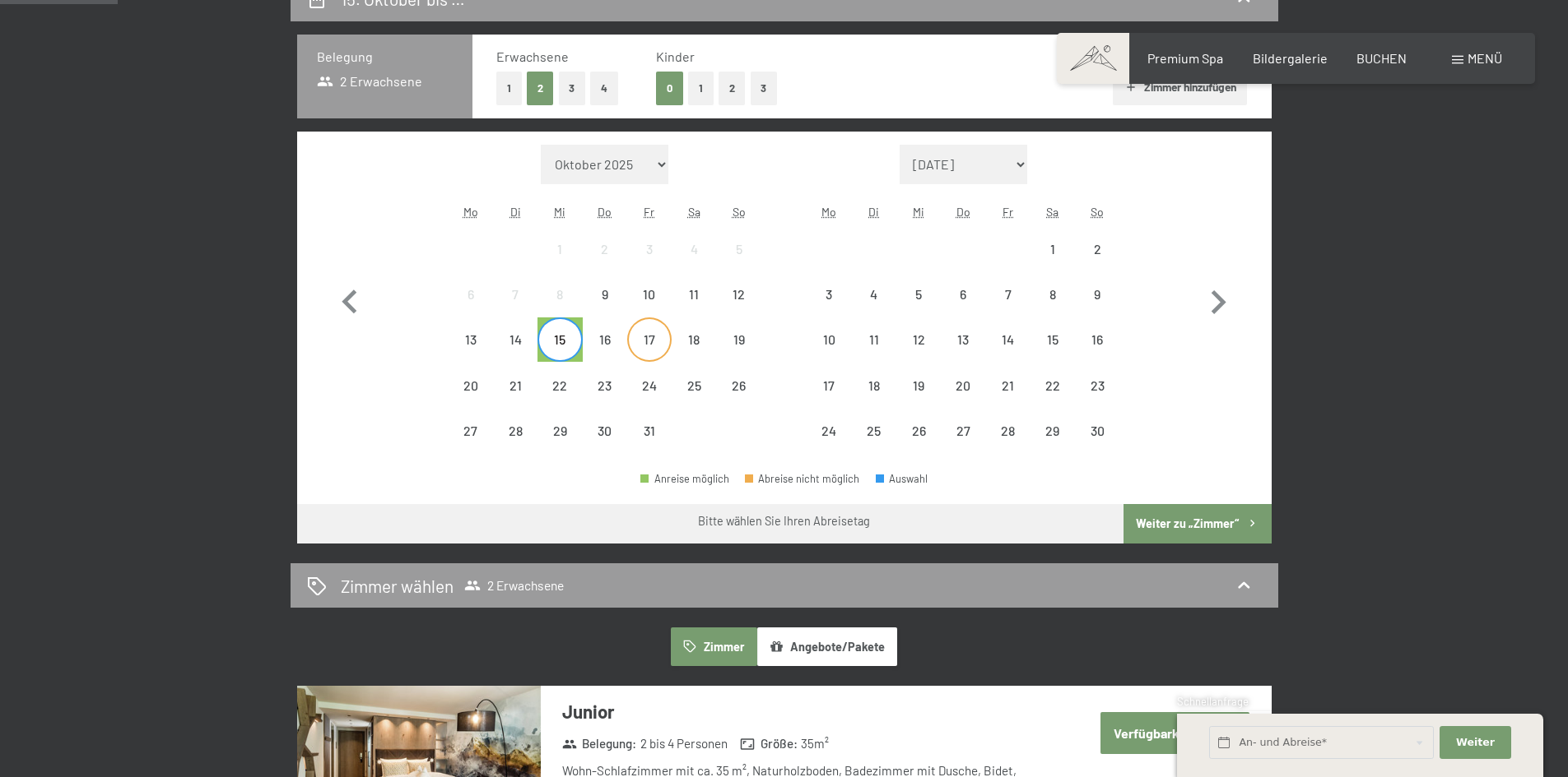
click at [647, 349] on div "17" at bounding box center [649, 353] width 41 height 41
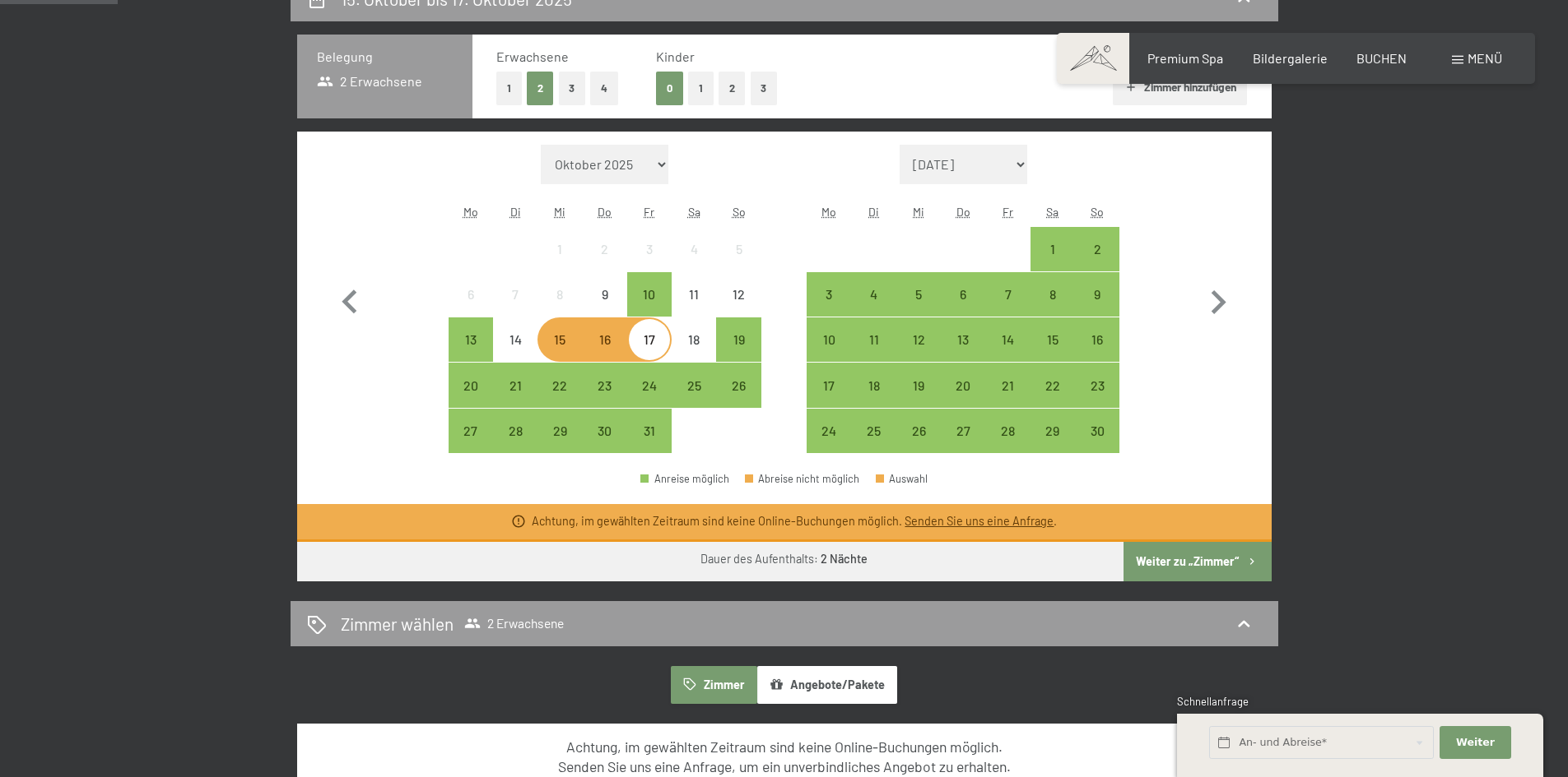
click at [1194, 560] on button "Weiter zu „Zimmer“" at bounding box center [1197, 561] width 147 height 39
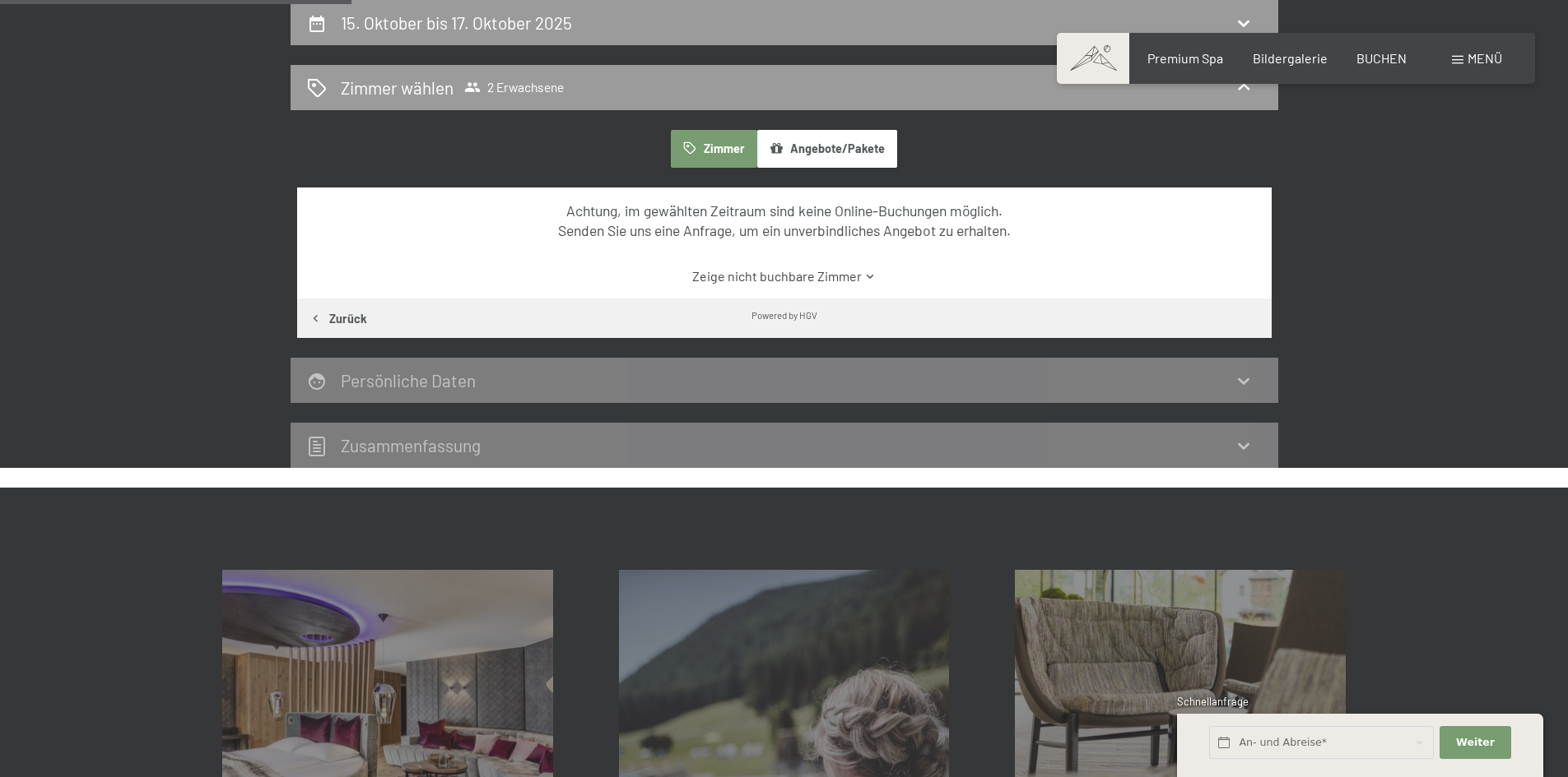
click at [802, 275] on link "Zeige nicht buchbare Zimmer" at bounding box center [784, 276] width 916 height 18
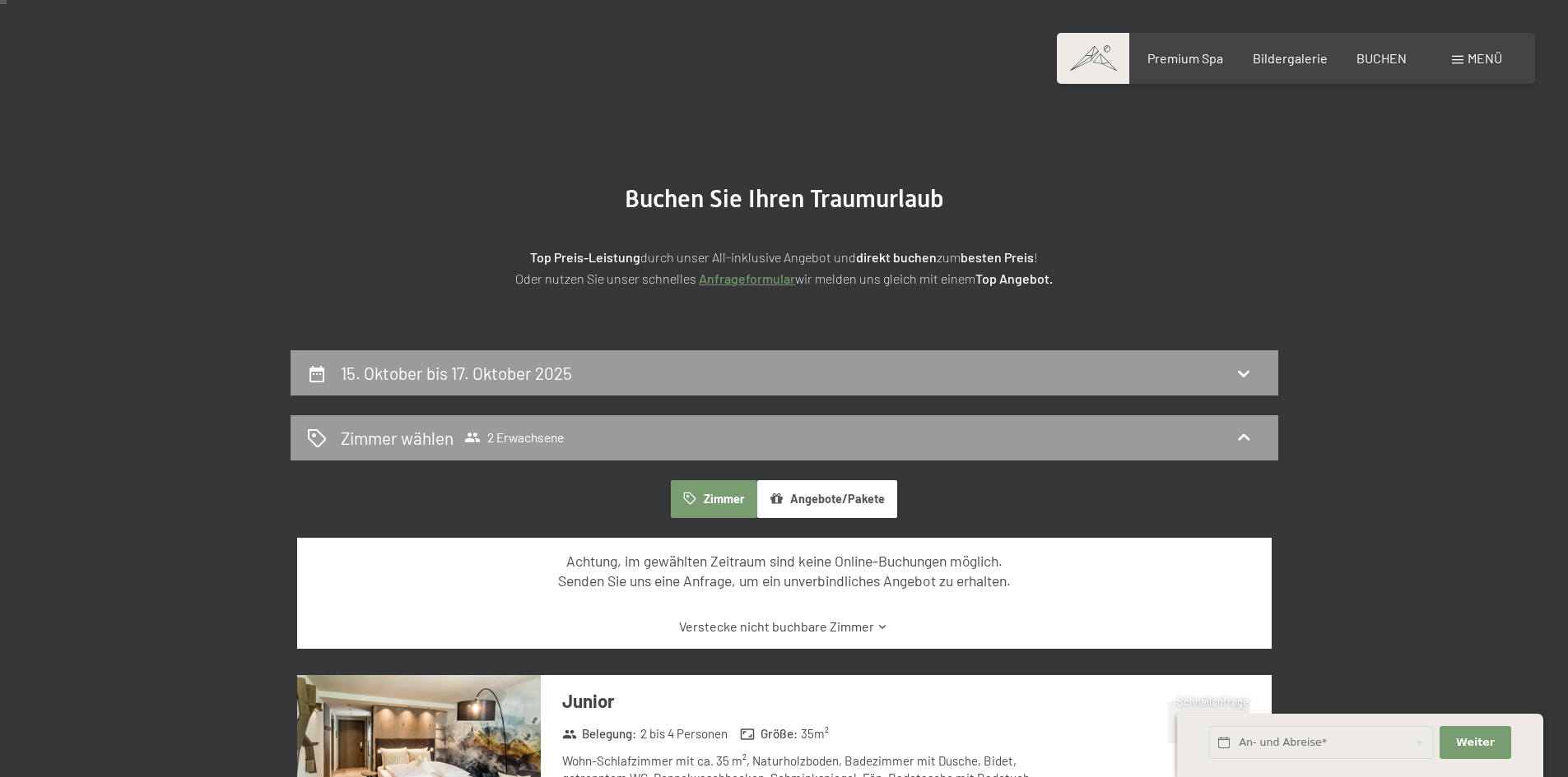
scroll to position [8, 0]
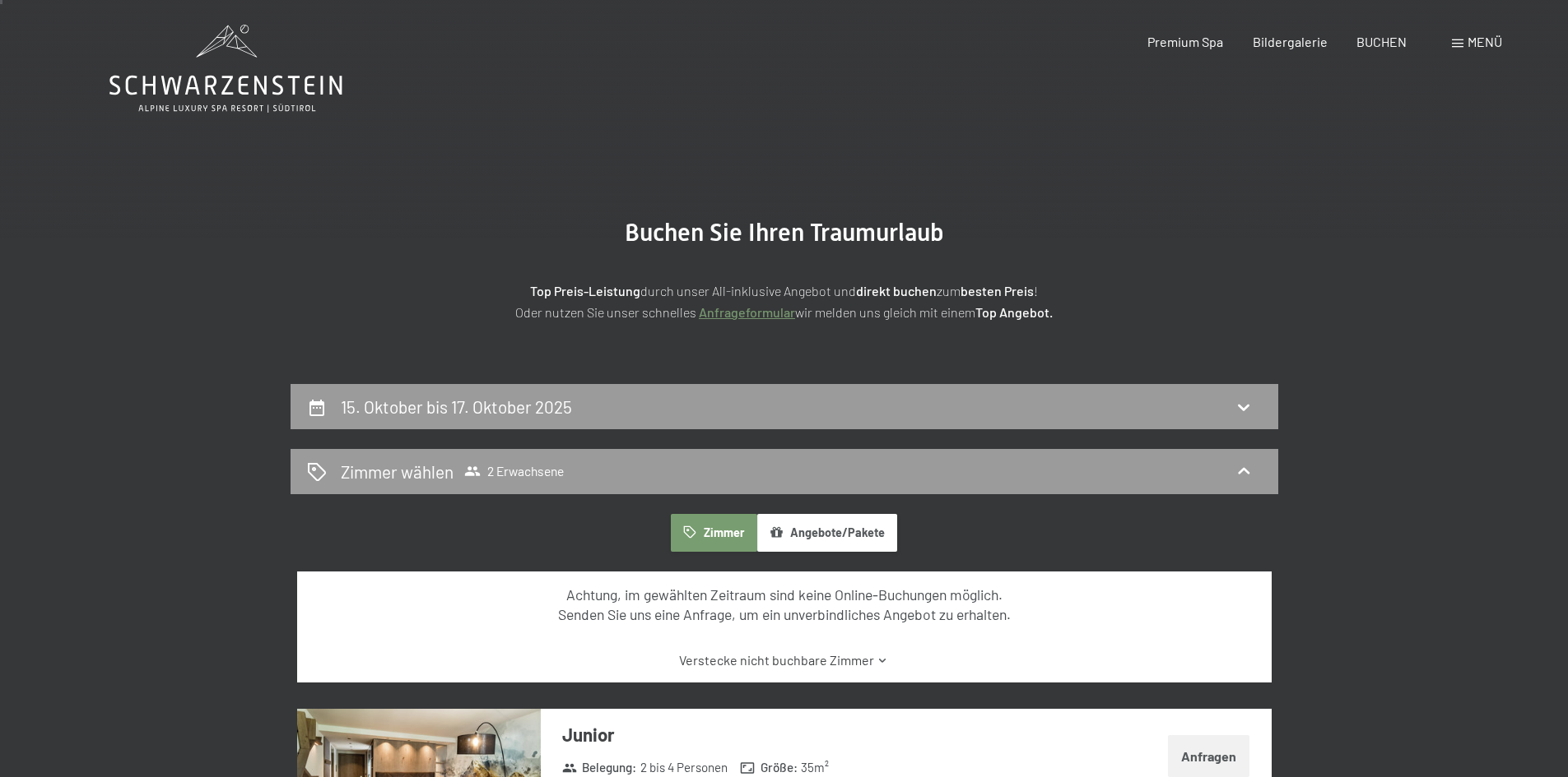
click at [768, 309] on link "Anfrageformular" at bounding box center [747, 312] width 97 height 16
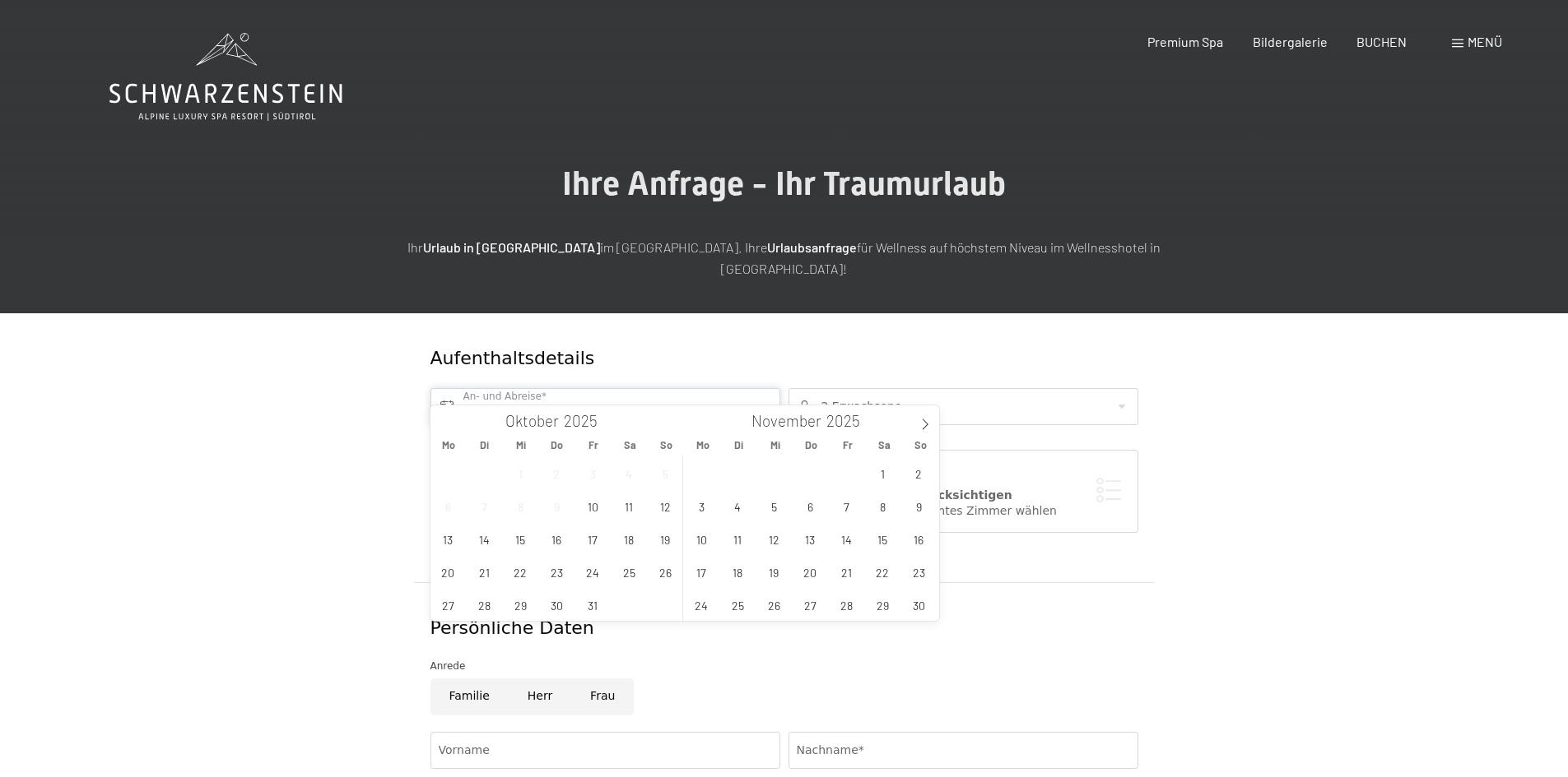
click at [621, 391] on input "text" at bounding box center [605, 407] width 350 height 37
click at [526, 541] on span "15" at bounding box center [521, 539] width 33 height 33
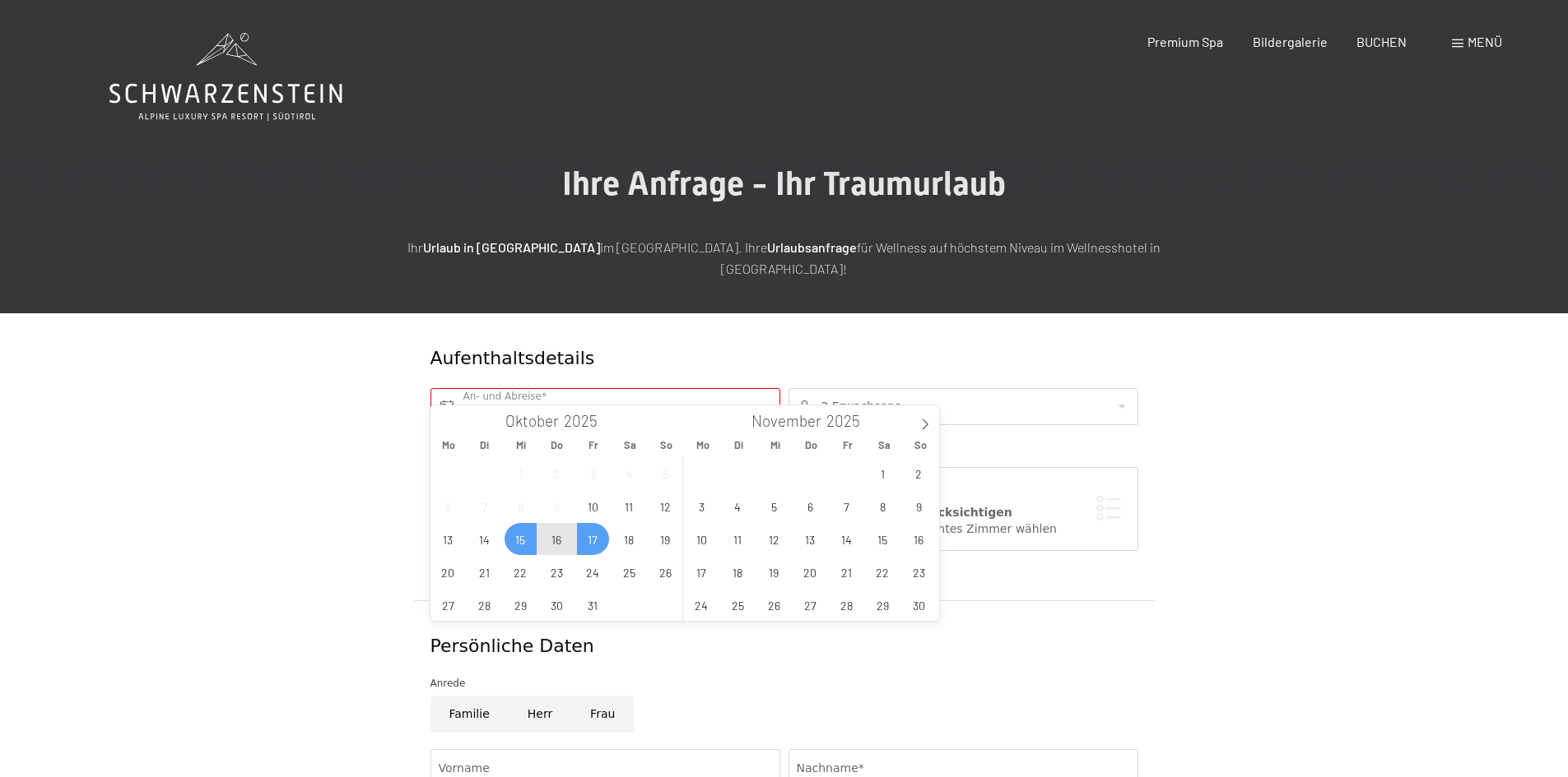
click at [593, 548] on span "17" at bounding box center [592, 539] width 33 height 33
type input "Mi. 15.10.2025 - Fr. 17.10.2025"
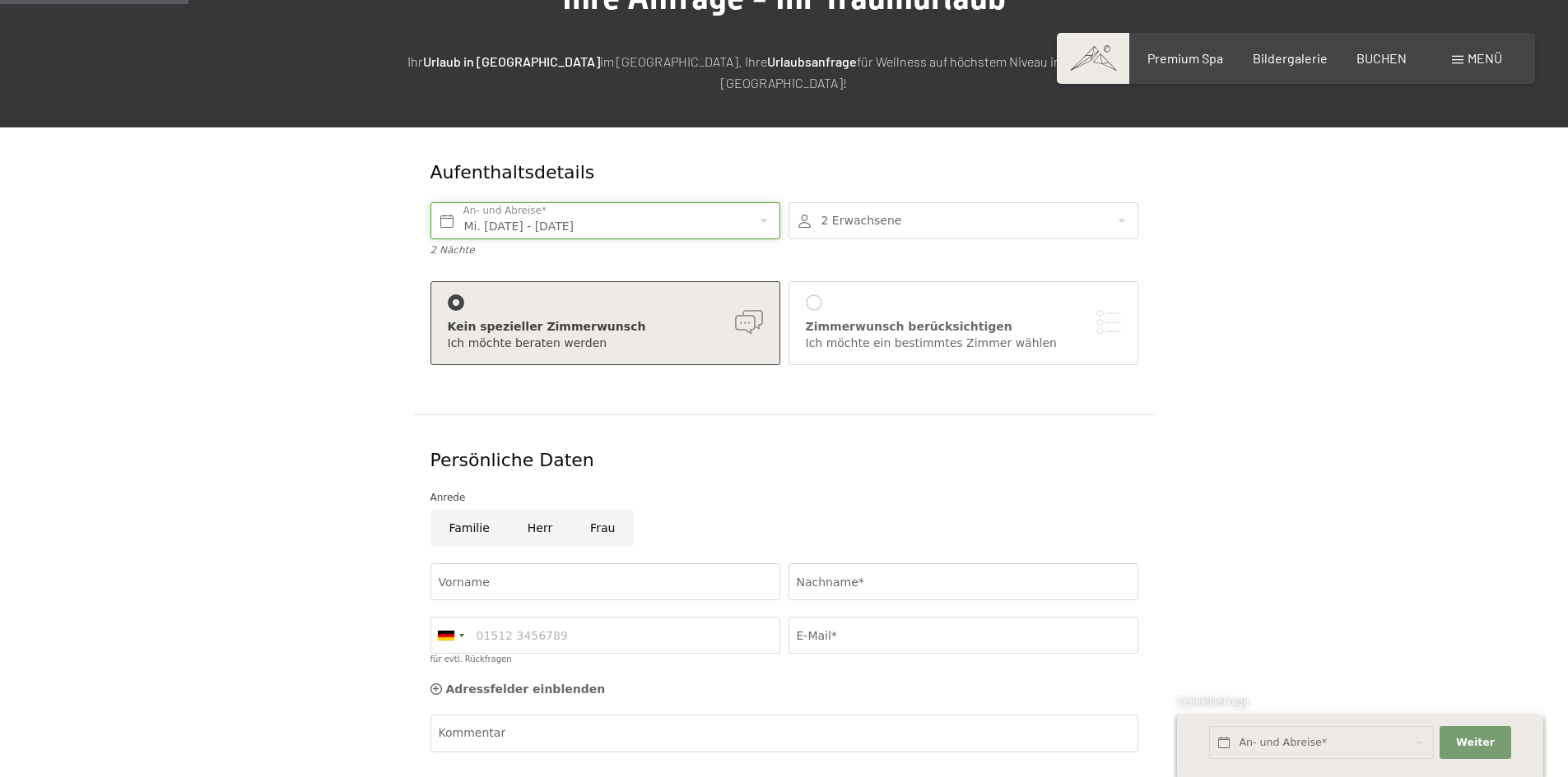
scroll to position [230, 0]
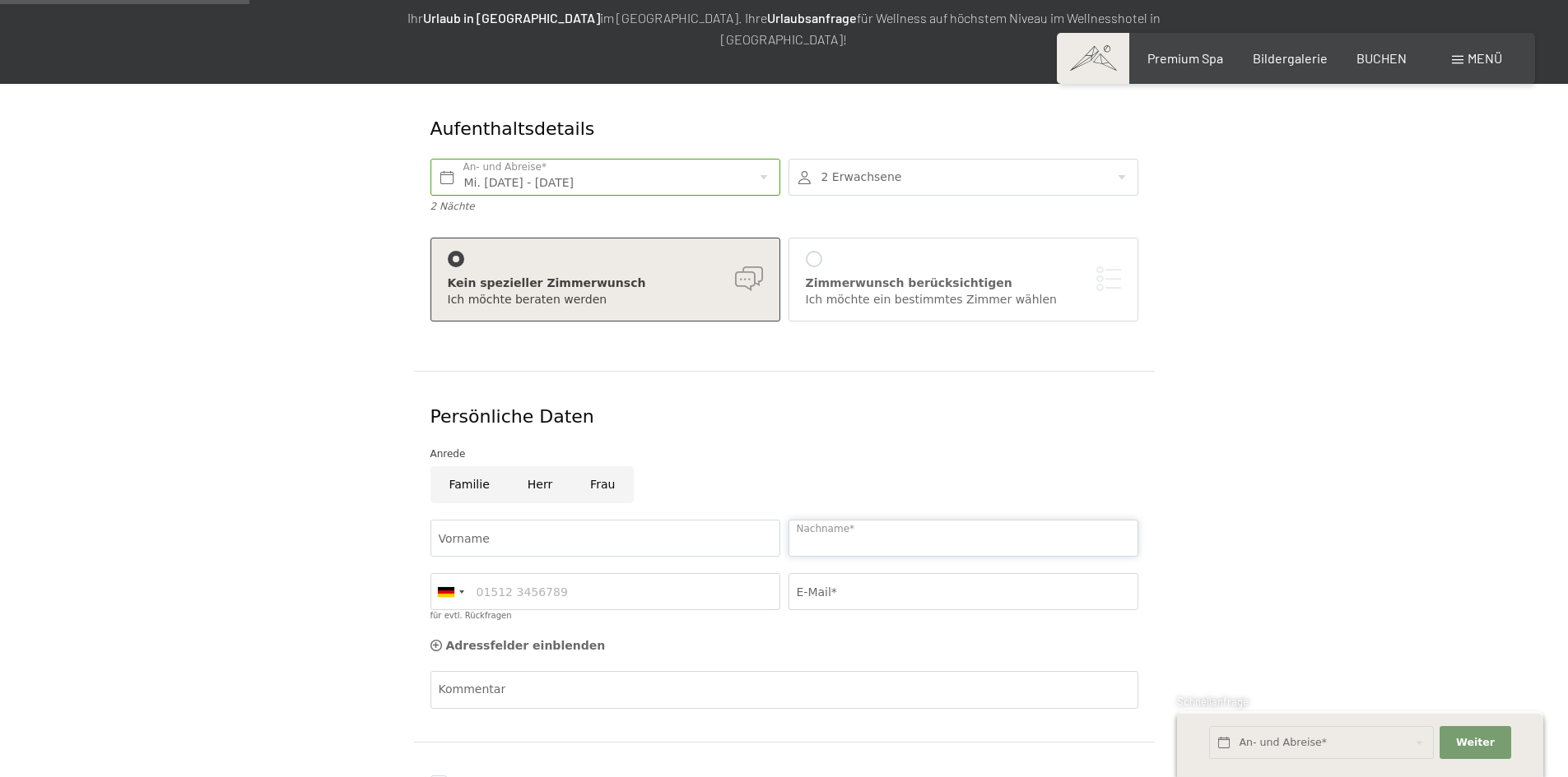
click at [896, 528] on input "Nachname*" at bounding box center [963, 538] width 350 height 37
type input "Mair"
type input "Burkhard"
type input "familie@steuerberater-mair.at"
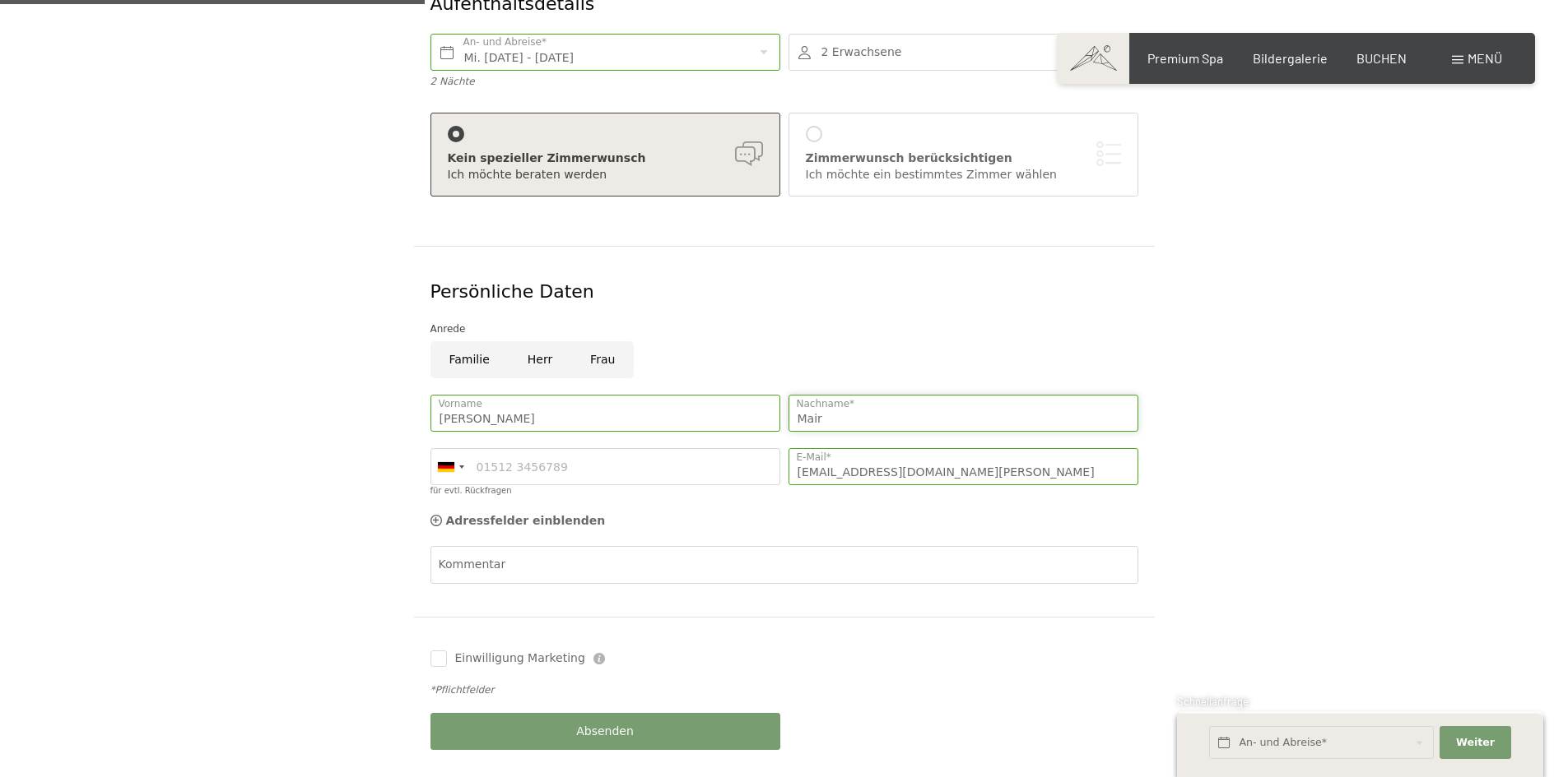
scroll to position [423, 0]
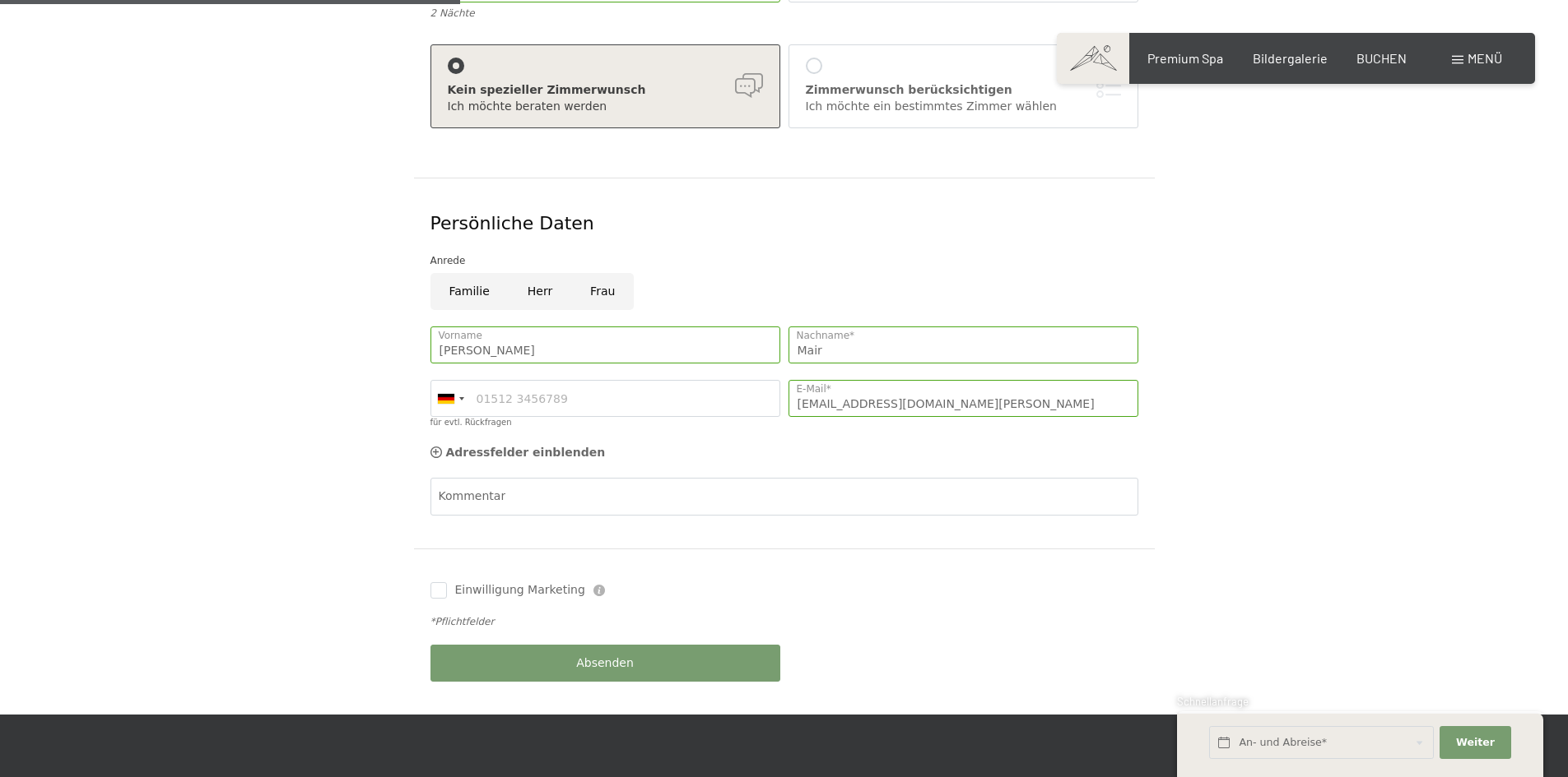
click at [440, 579] on div "Einwilligung Marketing Der Unterfertigte, der die Aufklärung laut Link gelesen …" at bounding box center [605, 590] width 358 height 33
click at [441, 583] on input "Einwilligung Marketing" at bounding box center [439, 591] width 17 height 17
checkbox input "true"
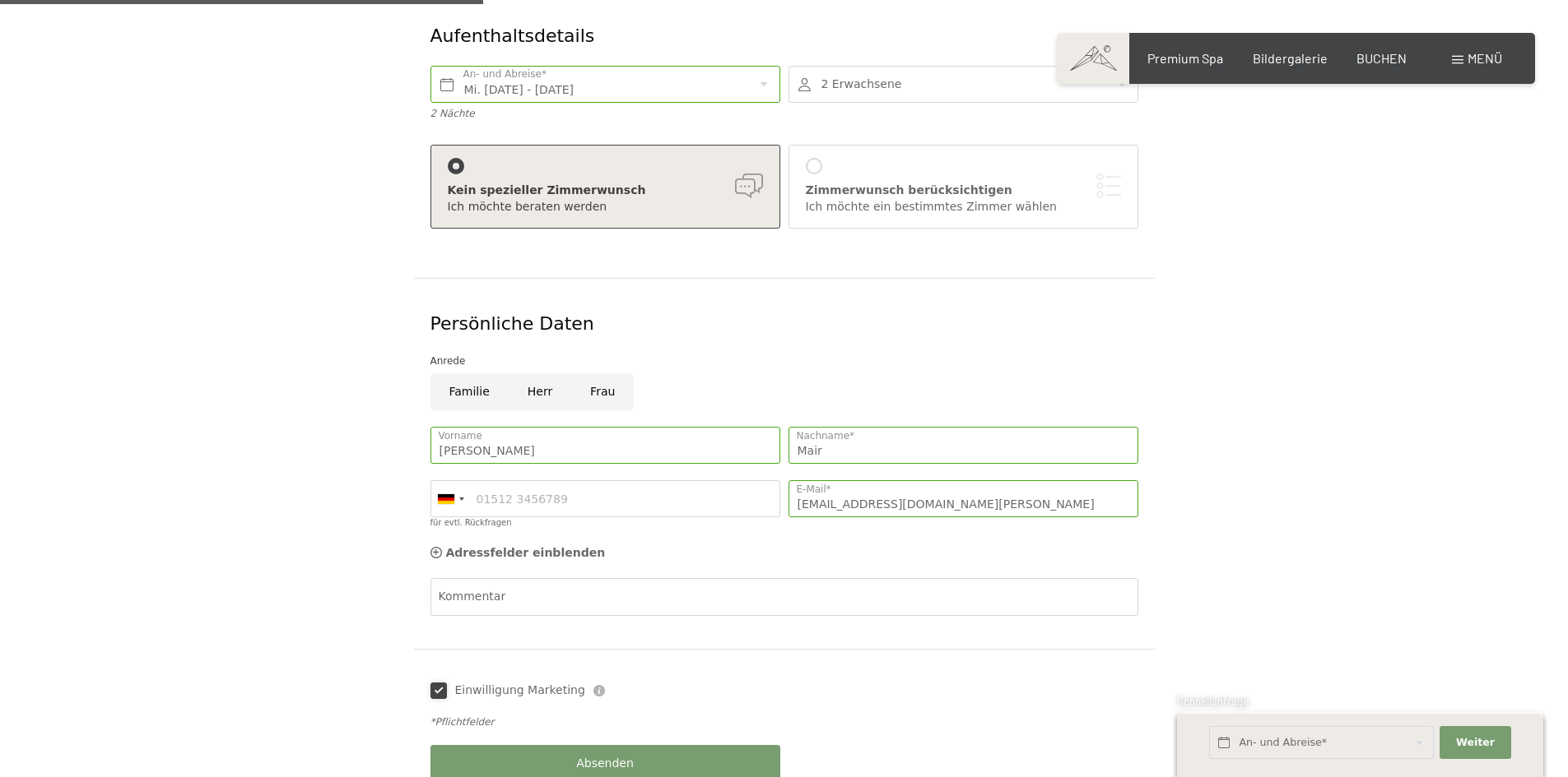
scroll to position [731, 0]
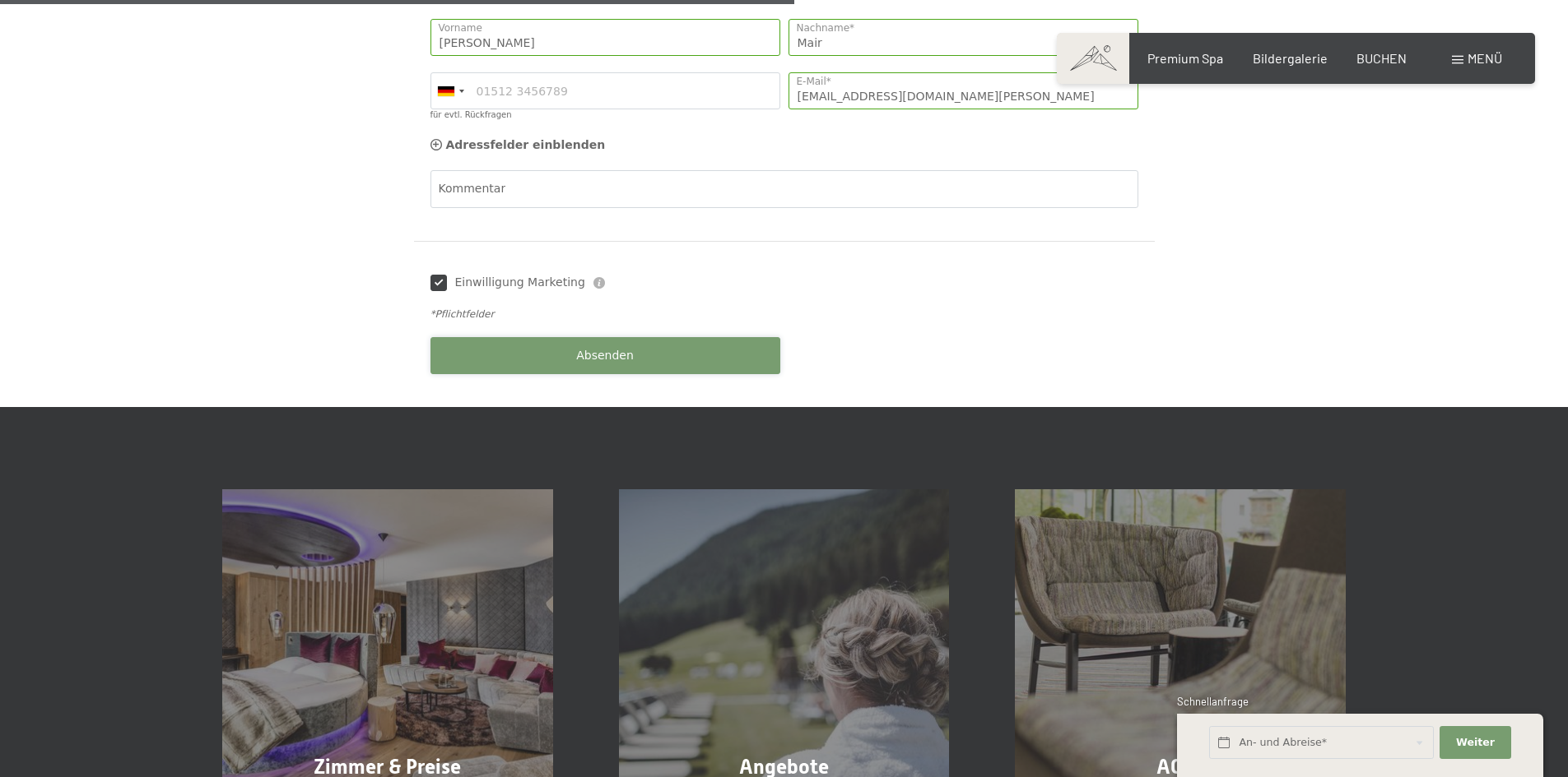
click at [670, 340] on button "Absenden" at bounding box center [605, 356] width 350 height 37
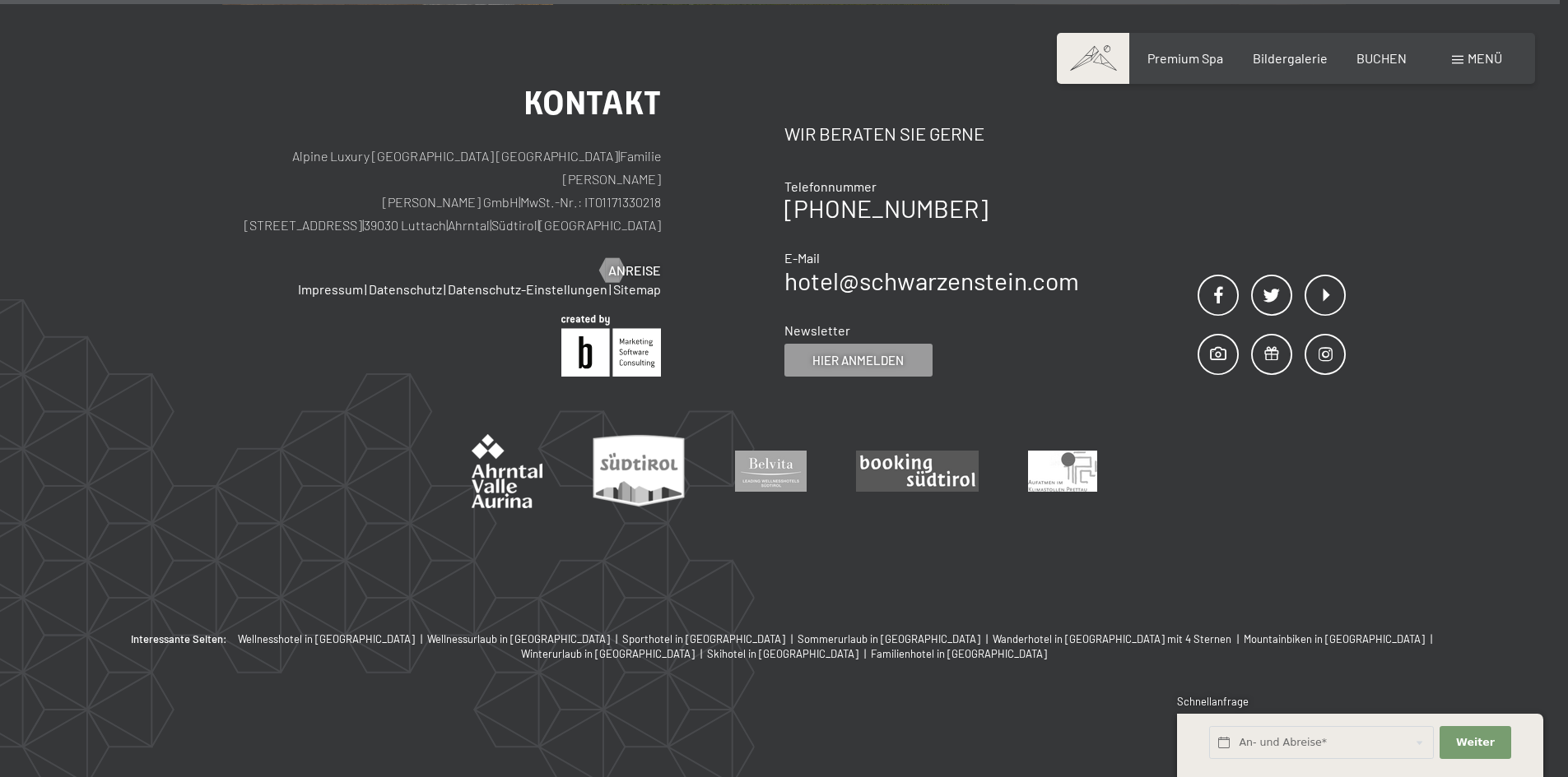
scroll to position [1147, 0]
